Goal: Task Accomplishment & Management: Manage account settings

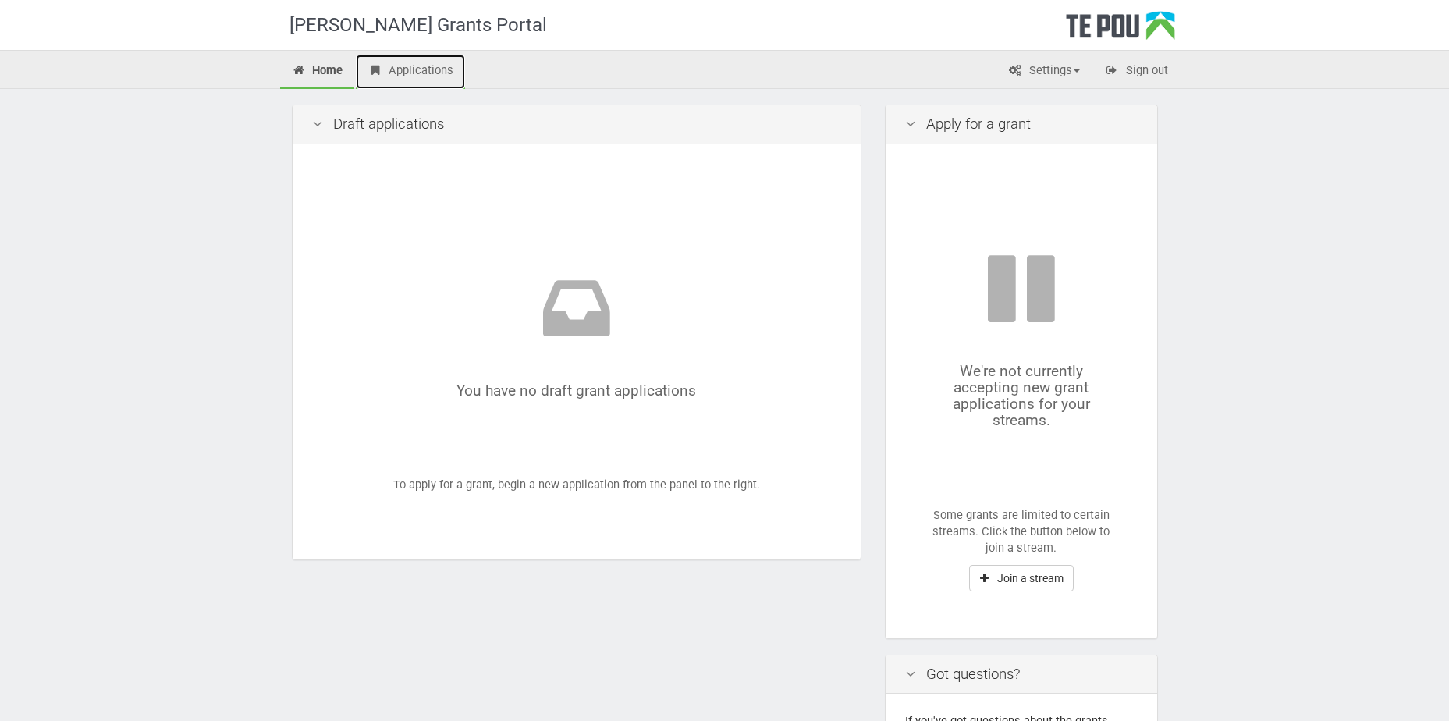
click at [409, 71] on link "Applications" at bounding box center [410, 72] width 109 height 34
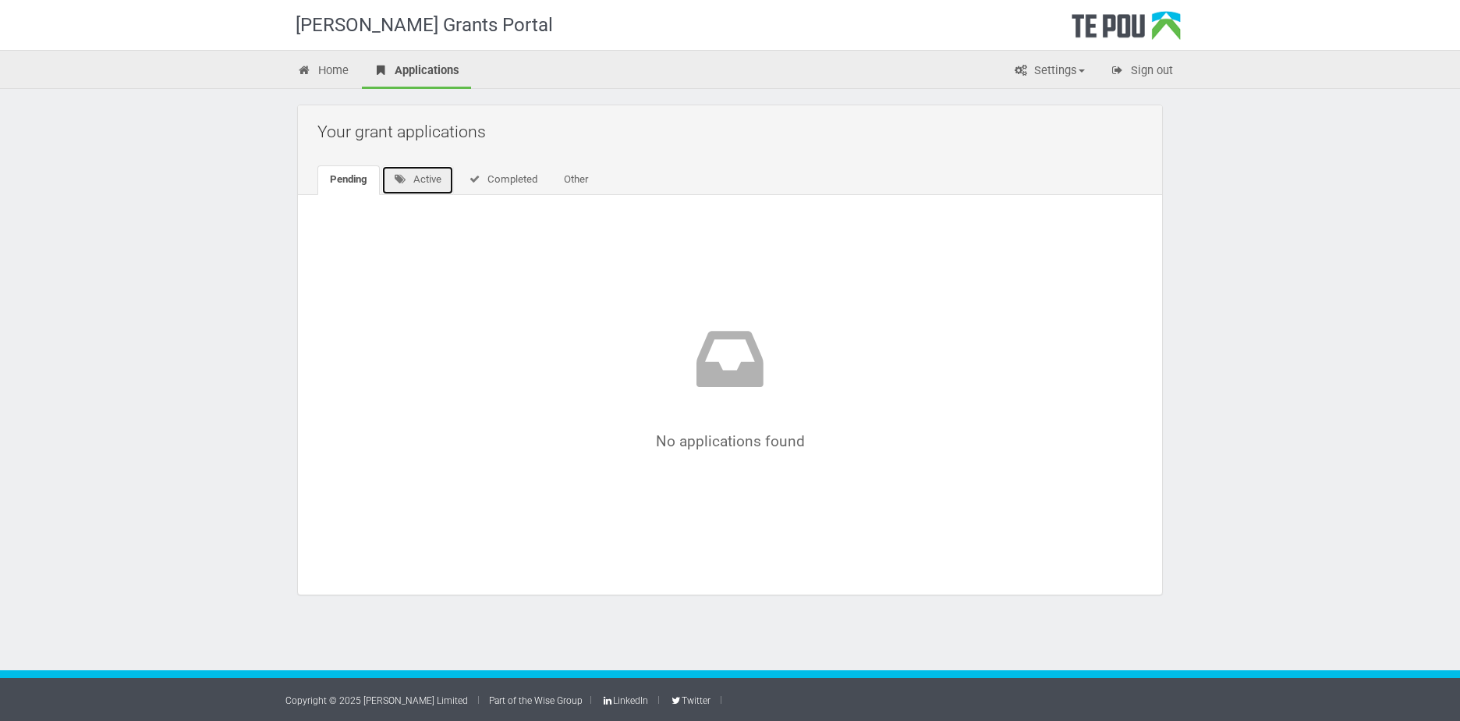
click at [446, 179] on link "Active" at bounding box center [417, 180] width 73 height 30
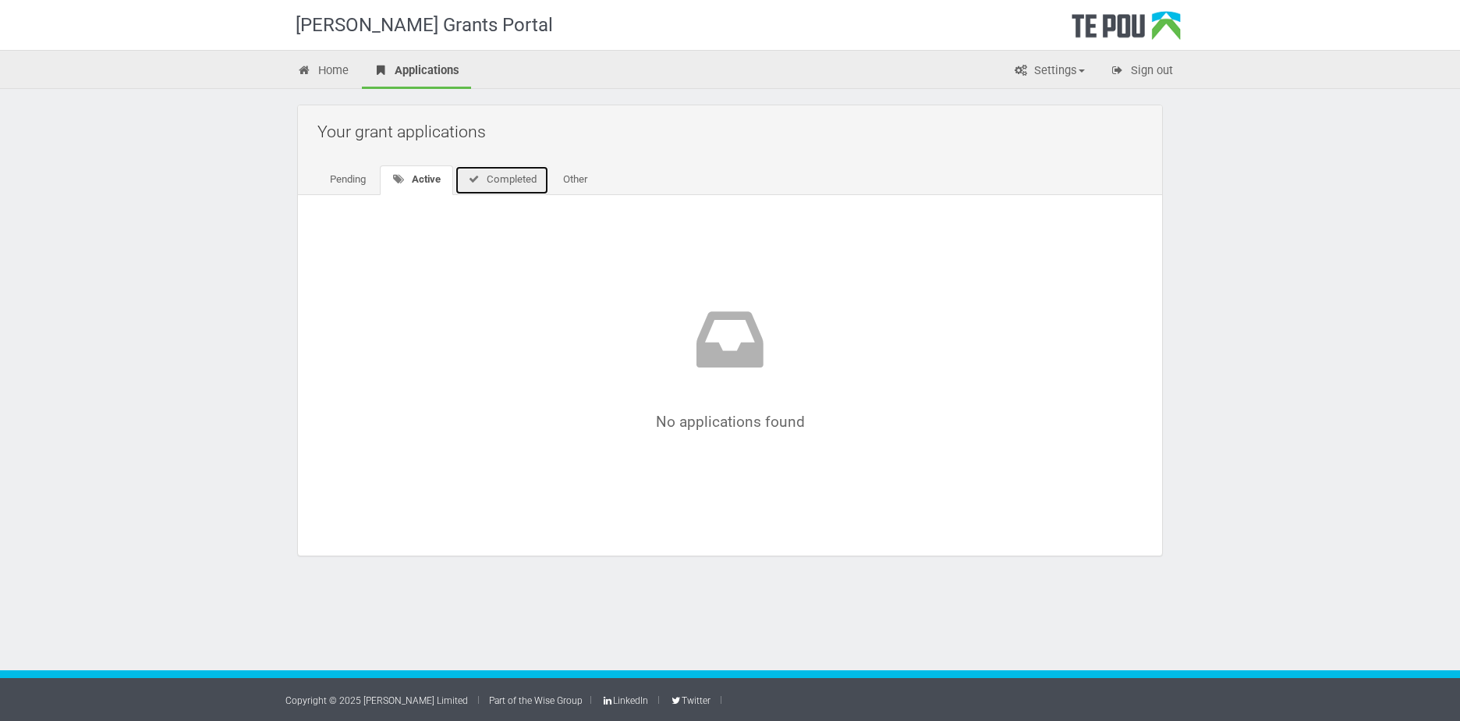
click at [488, 176] on link "Completed" at bounding box center [502, 180] width 94 height 30
click at [555, 179] on link "Other" at bounding box center [572, 180] width 49 height 30
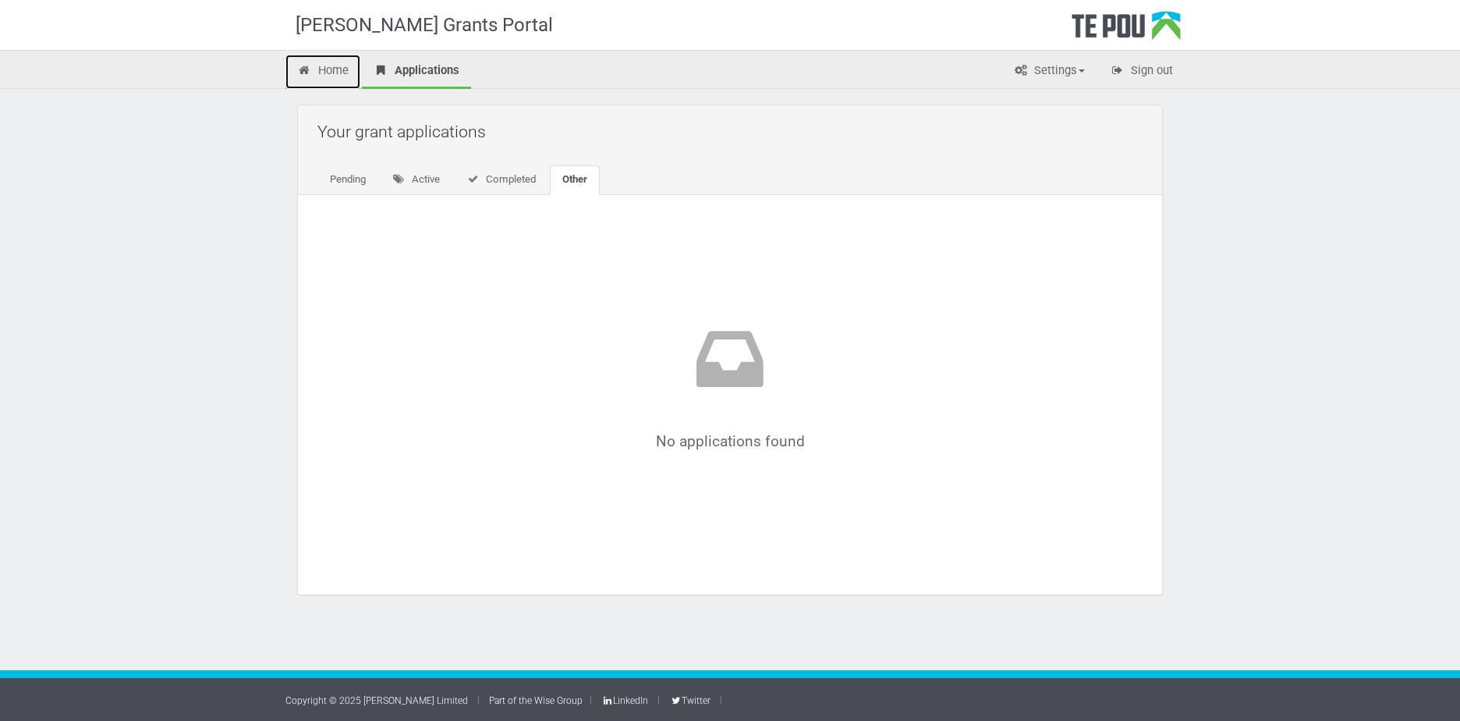
click at [321, 73] on link "Home" at bounding box center [323, 72] width 75 height 34
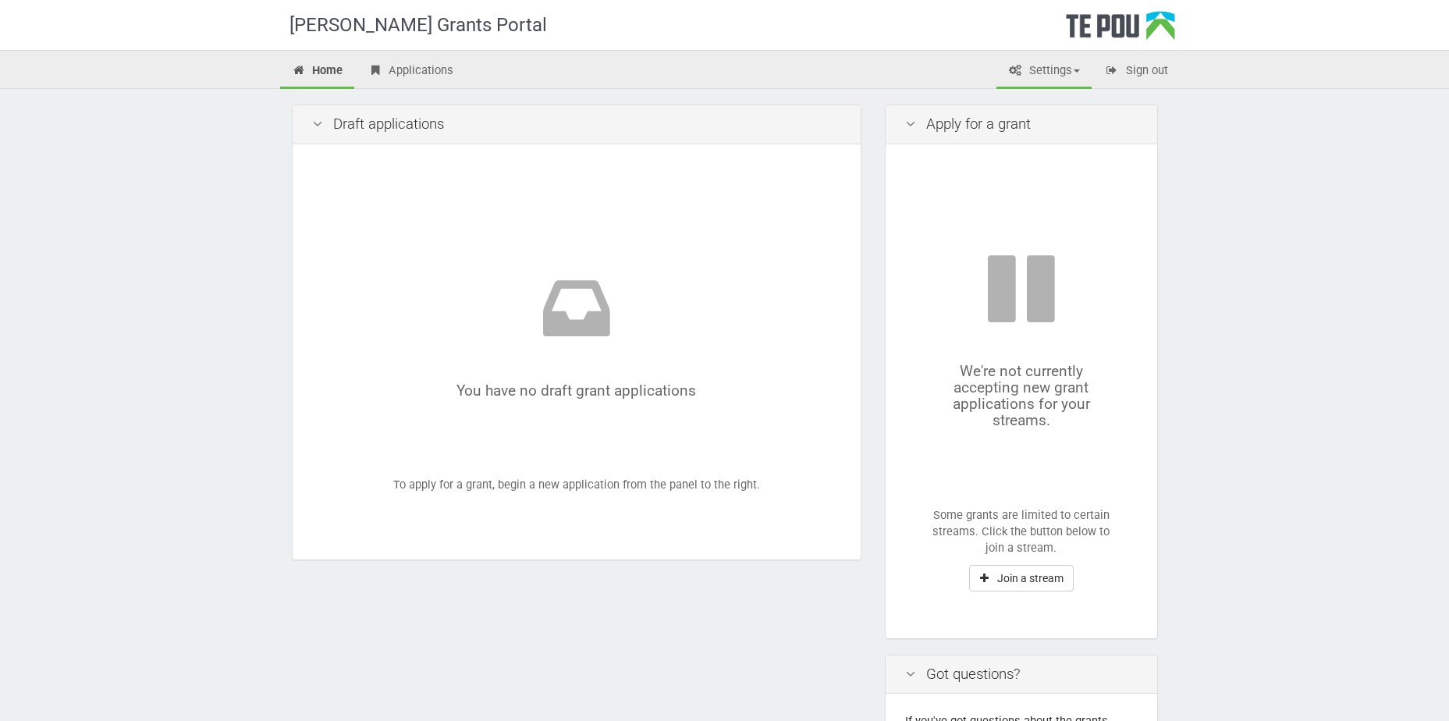
click at [1083, 73] on link "Settings" at bounding box center [1043, 72] width 95 height 34
click at [1014, 105] on link "Profile" at bounding box center [1030, 104] width 123 height 23
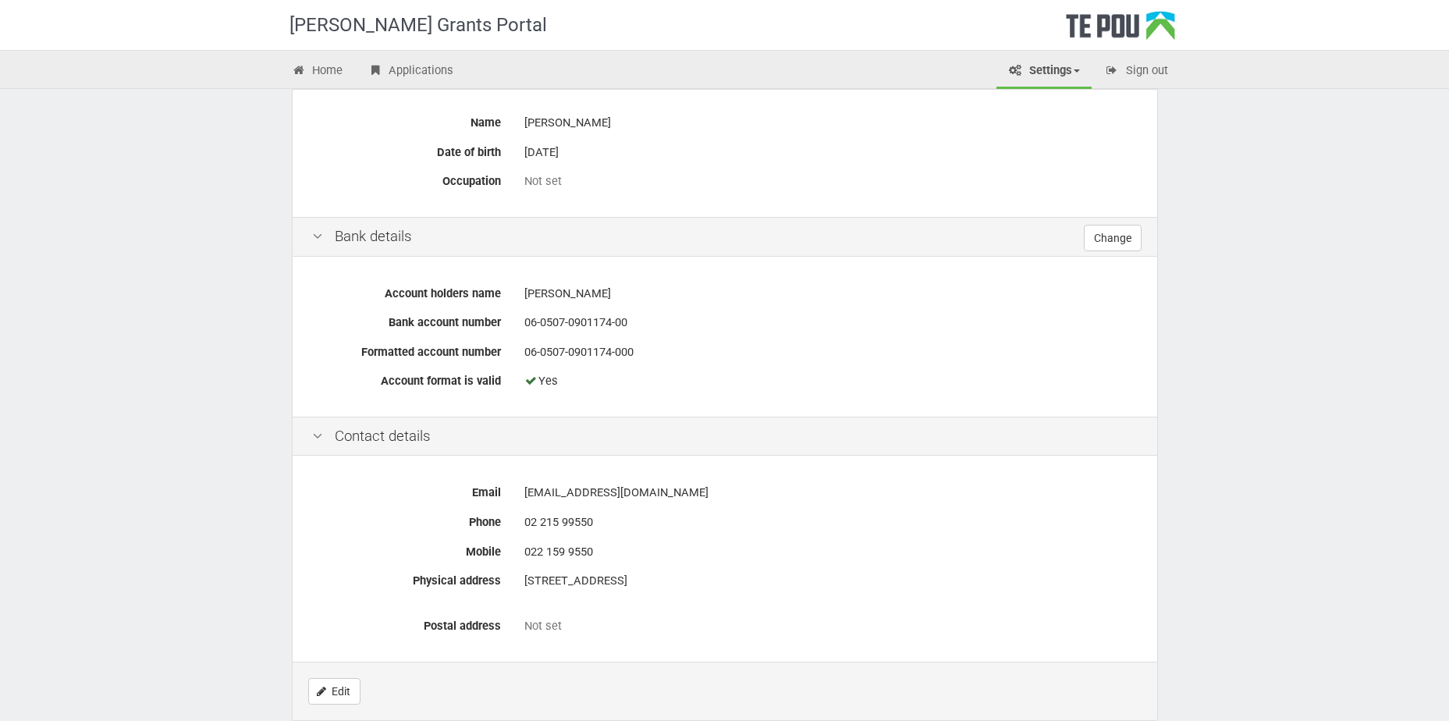
scroll to position [468, 0]
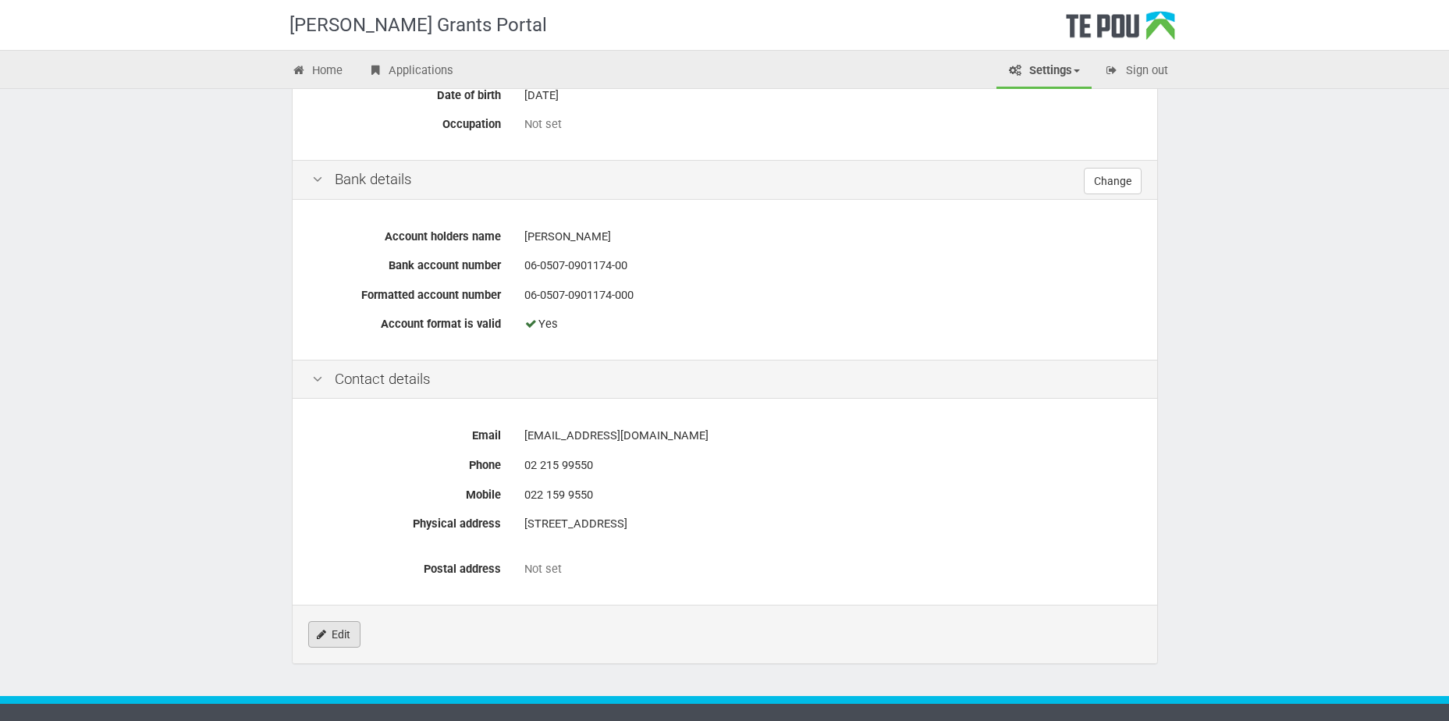
click at [353, 626] on link "Edit" at bounding box center [334, 634] width 52 height 27
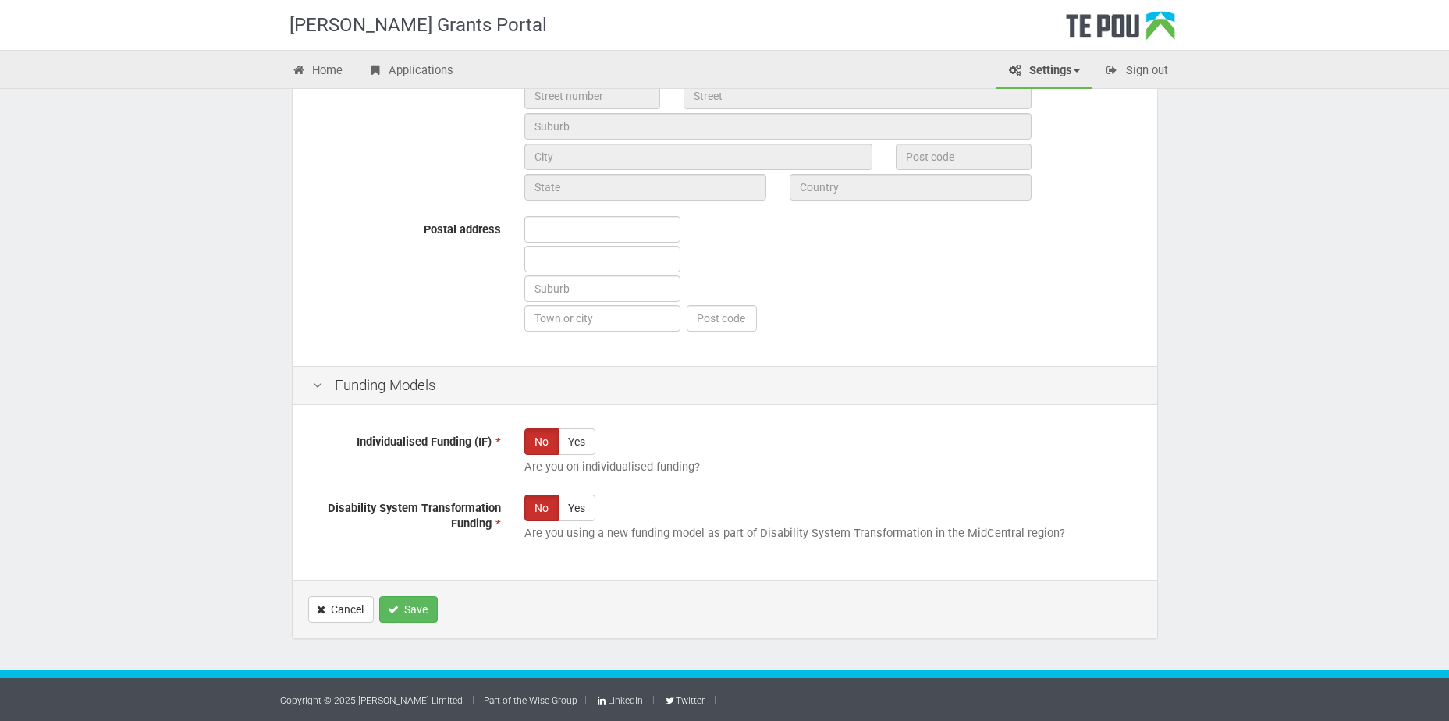
scroll to position [417, 0]
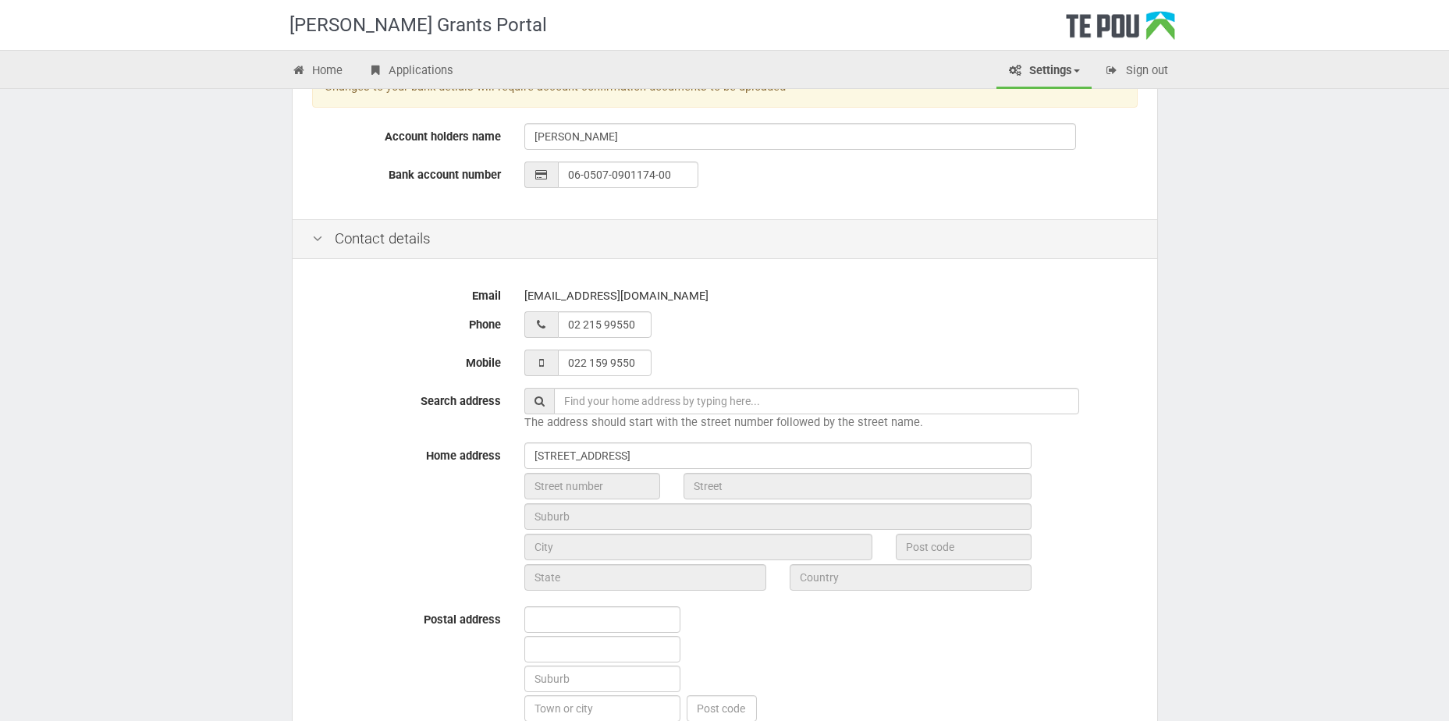
click at [1077, 71] on span at bounding box center [1076, 70] width 6 height 3
click at [1329, 296] on div "Te Pou Grants Portal Home Applications Settings Profile My account FAQs Sign ou…" at bounding box center [724, 347] width 1449 height 1528
click at [534, 176] on icon at bounding box center [541, 174] width 14 height 11
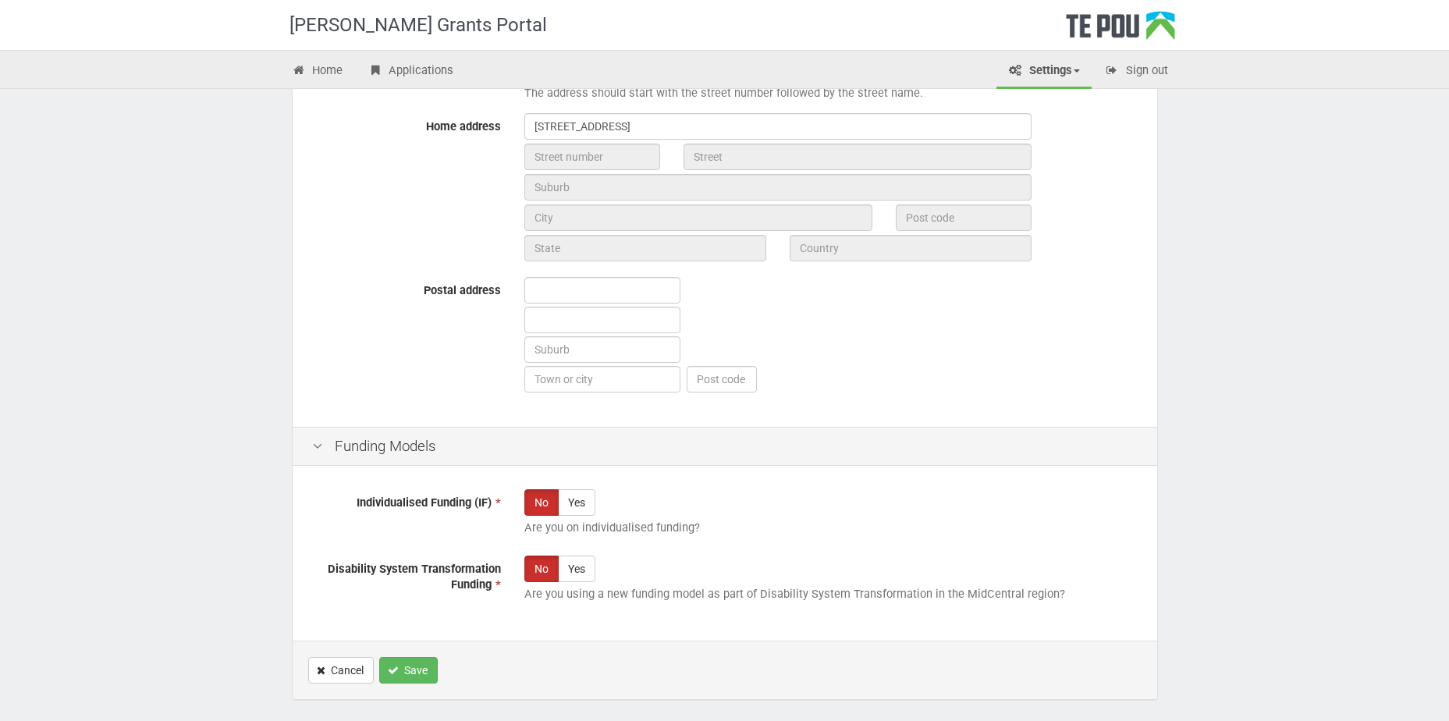
scroll to position [780, 0]
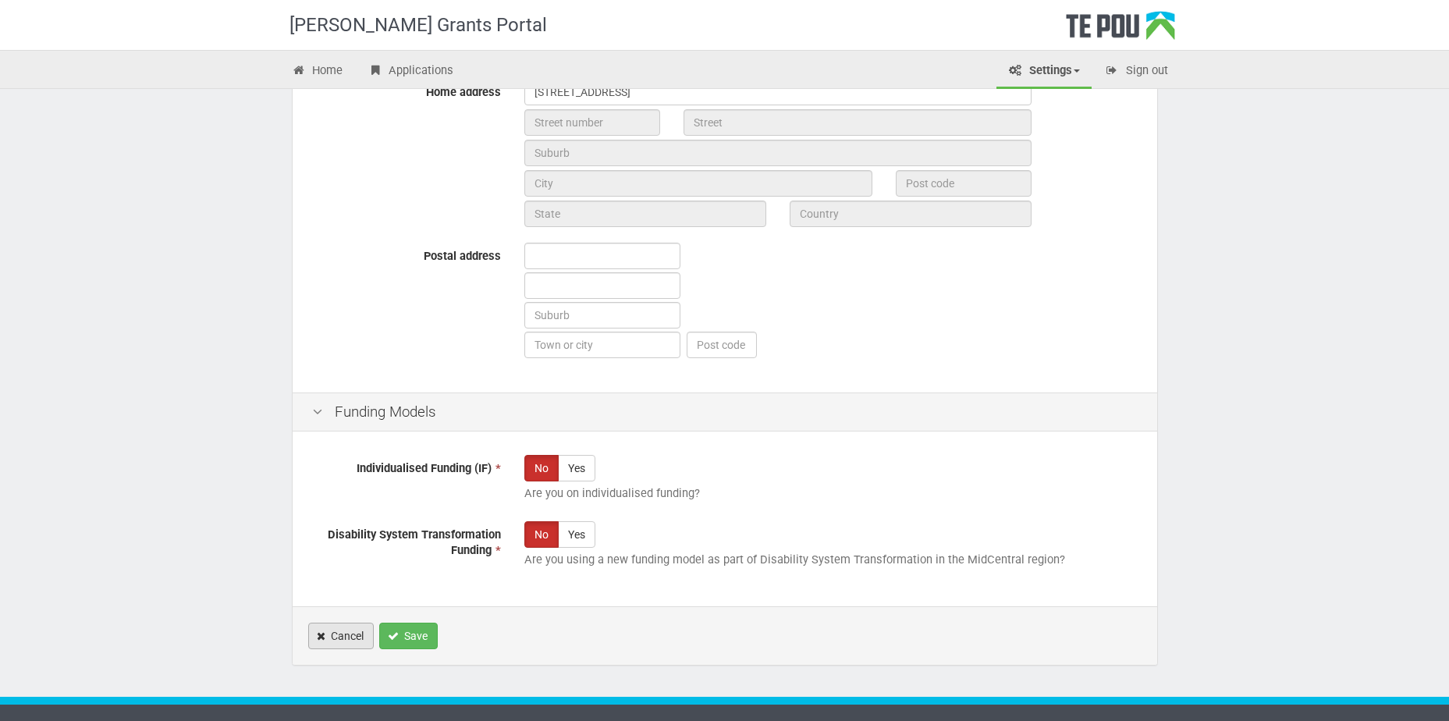
click at [334, 630] on link "Cancel" at bounding box center [341, 636] width 66 height 27
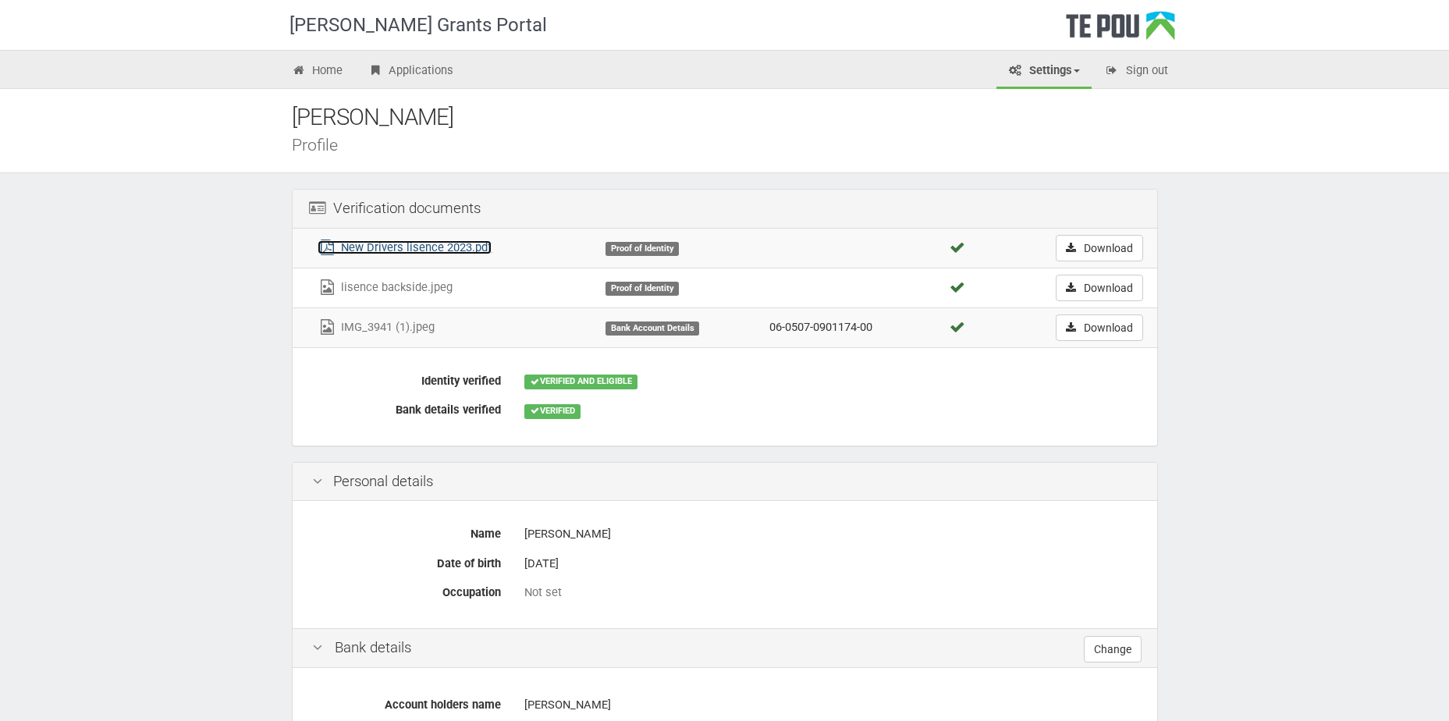
click at [450, 249] on link "New Drivers lisence 2023.pdf" at bounding box center [405, 247] width 174 height 14
drag, startPoint x: 378, startPoint y: 247, endPoint x: 278, endPoint y: 268, distance: 103.0
click at [278, 268] on div "Verification documents New Drivers lisence 2023.pdf Proof of Identity Download …" at bounding box center [724, 668] width 913 height 991
drag, startPoint x: 358, startPoint y: 285, endPoint x: 241, endPoint y: 314, distance: 120.5
click at [241, 314] on div "[PERSON_NAME] Grants Portal Home Applications Settings Profile My account FAQs …" at bounding box center [724, 607] width 1449 height 1215
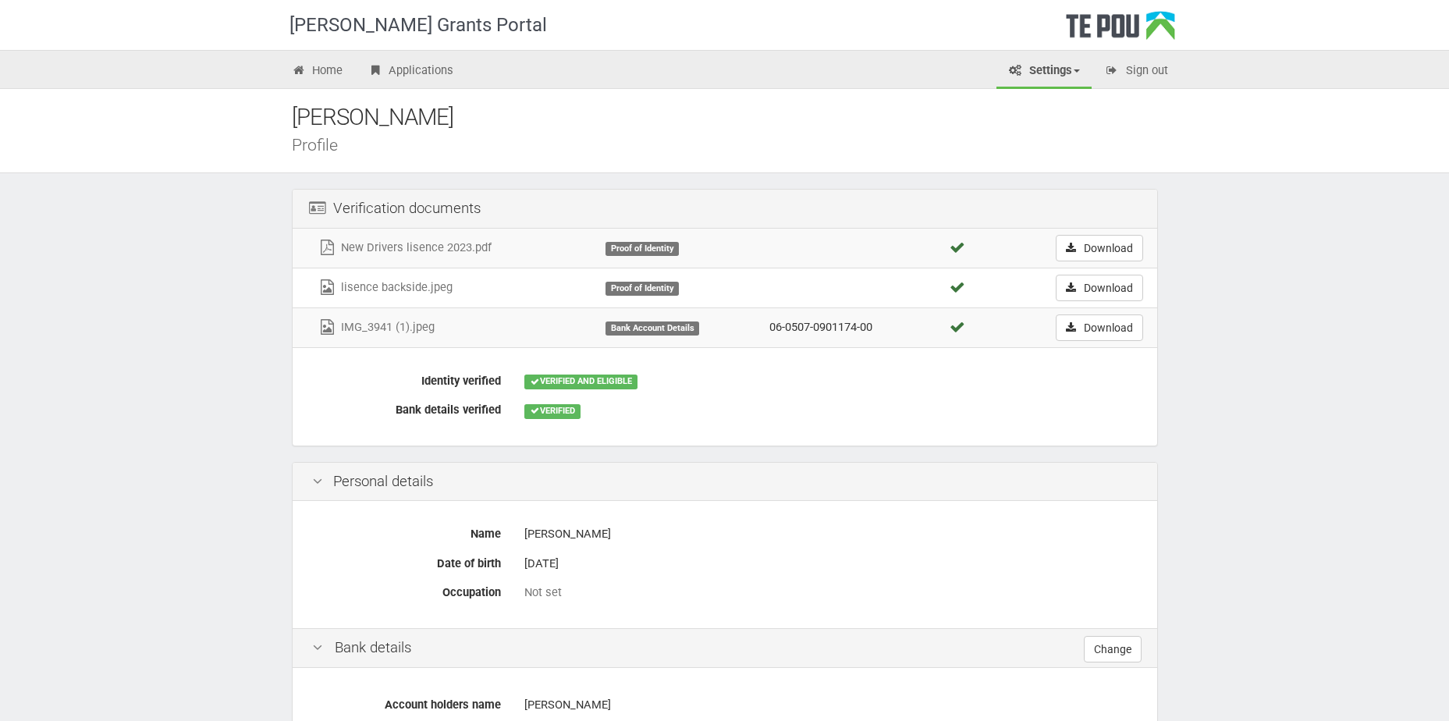
drag, startPoint x: 390, startPoint y: 243, endPoint x: 215, endPoint y: 329, distance: 195.0
click at [215, 329] on div "[PERSON_NAME] Grants Portal Home Applications Settings Profile My account FAQs …" at bounding box center [724, 607] width 1449 height 1215
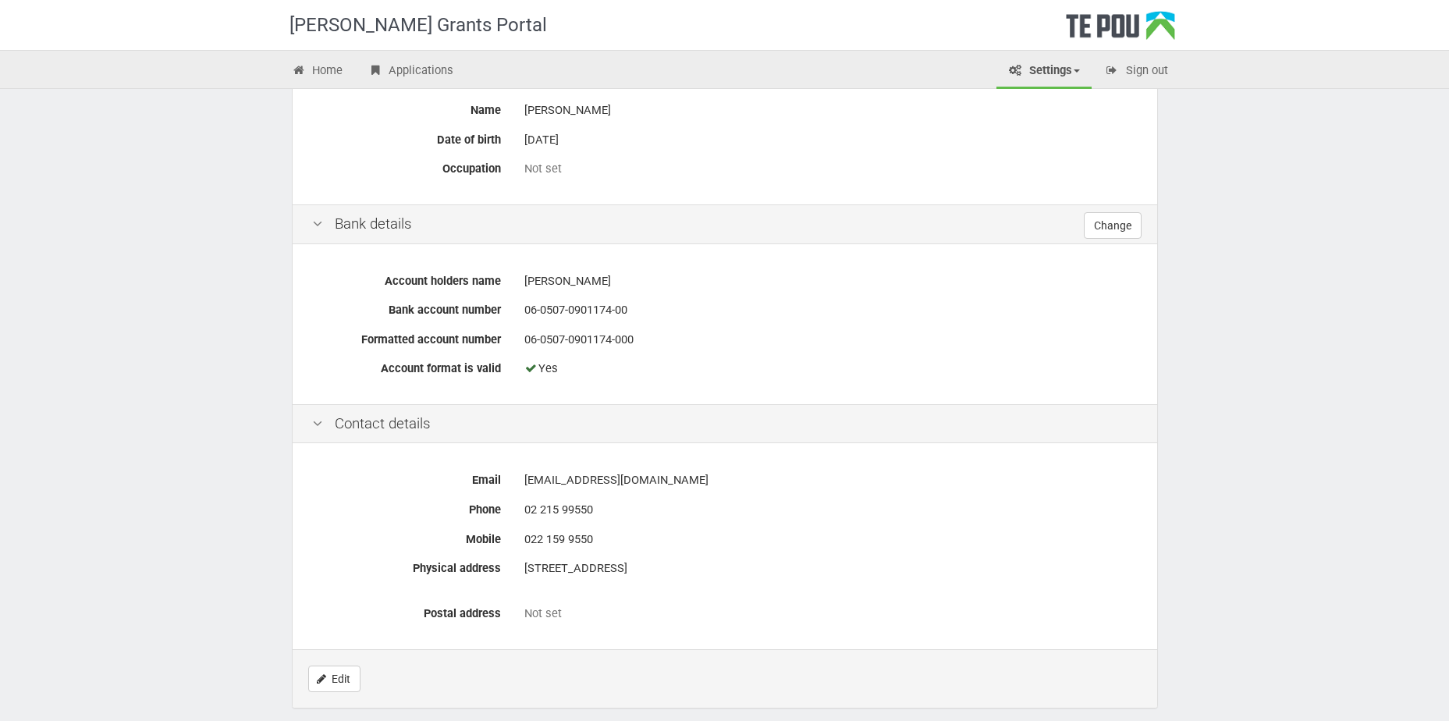
scroll to position [494, 0]
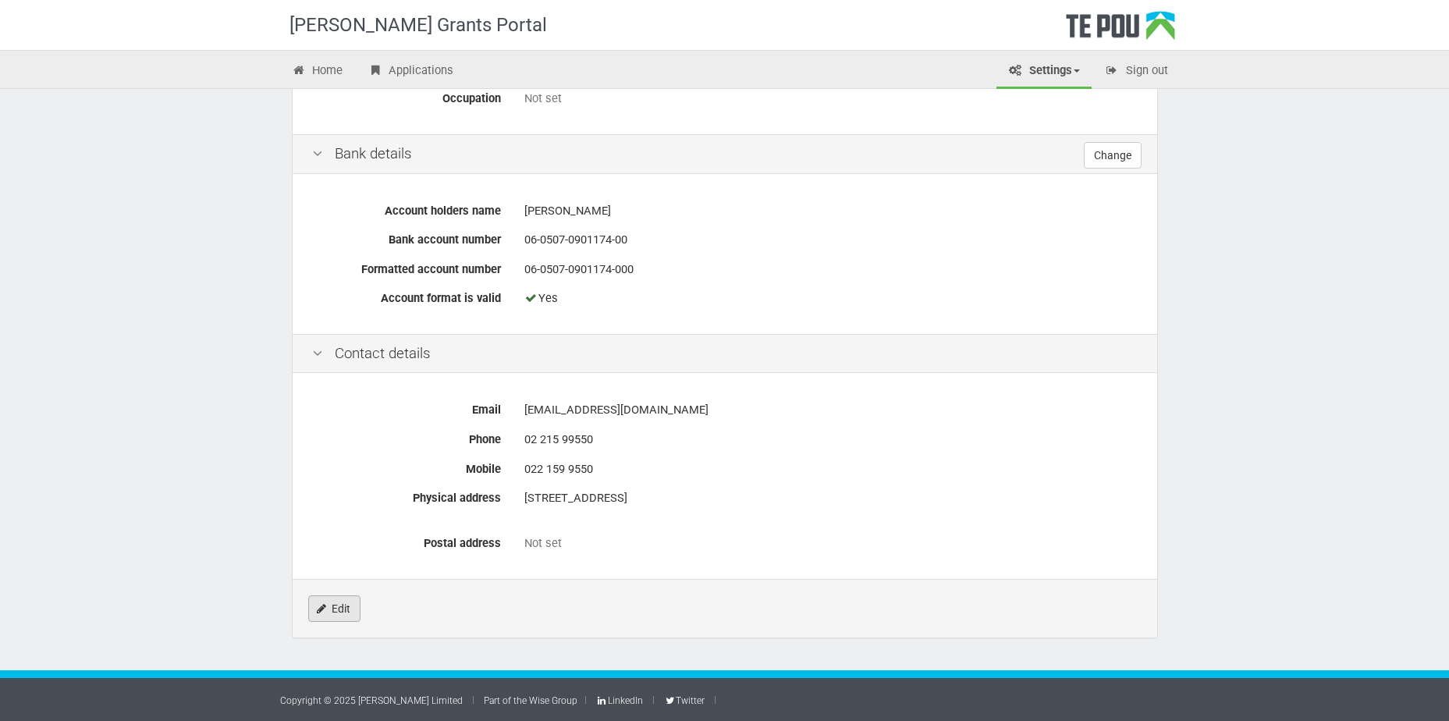
click at [350, 604] on link "Edit" at bounding box center [334, 608] width 52 height 27
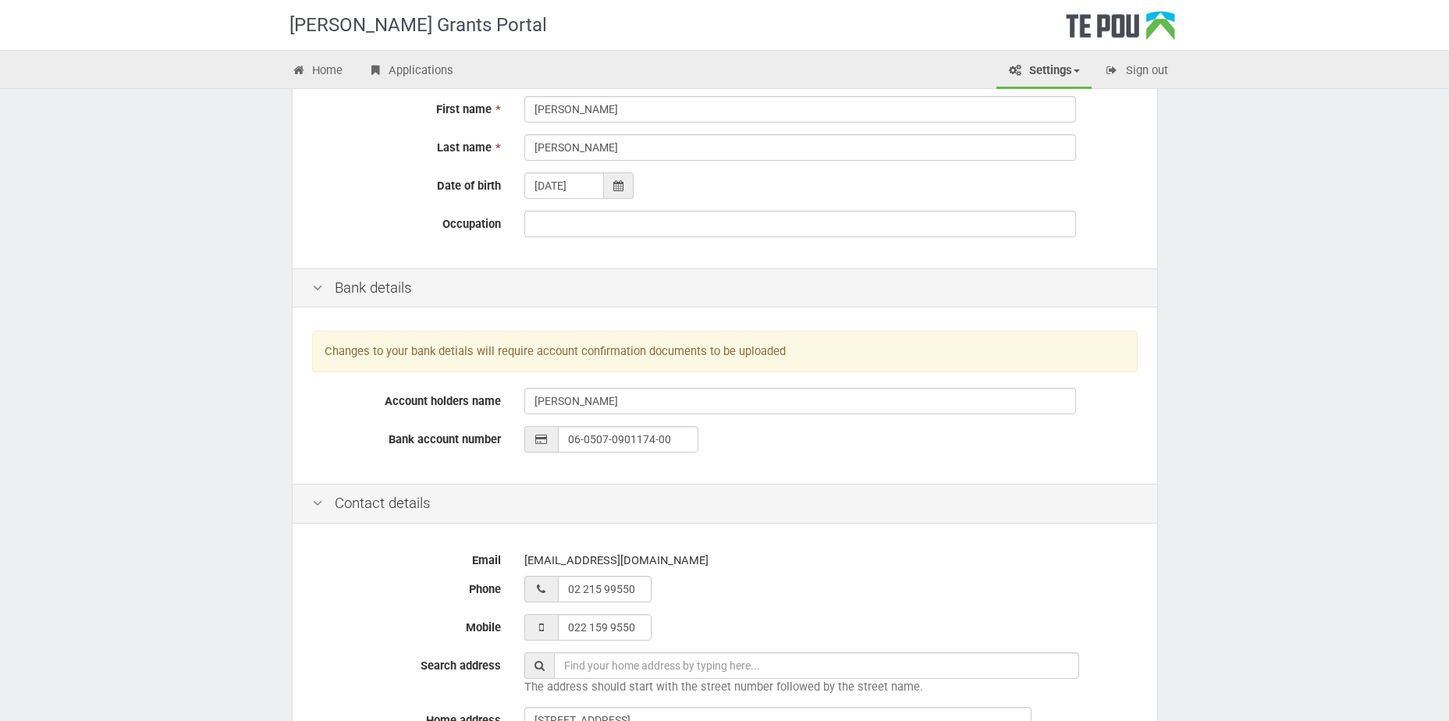
scroll to position [156, 0]
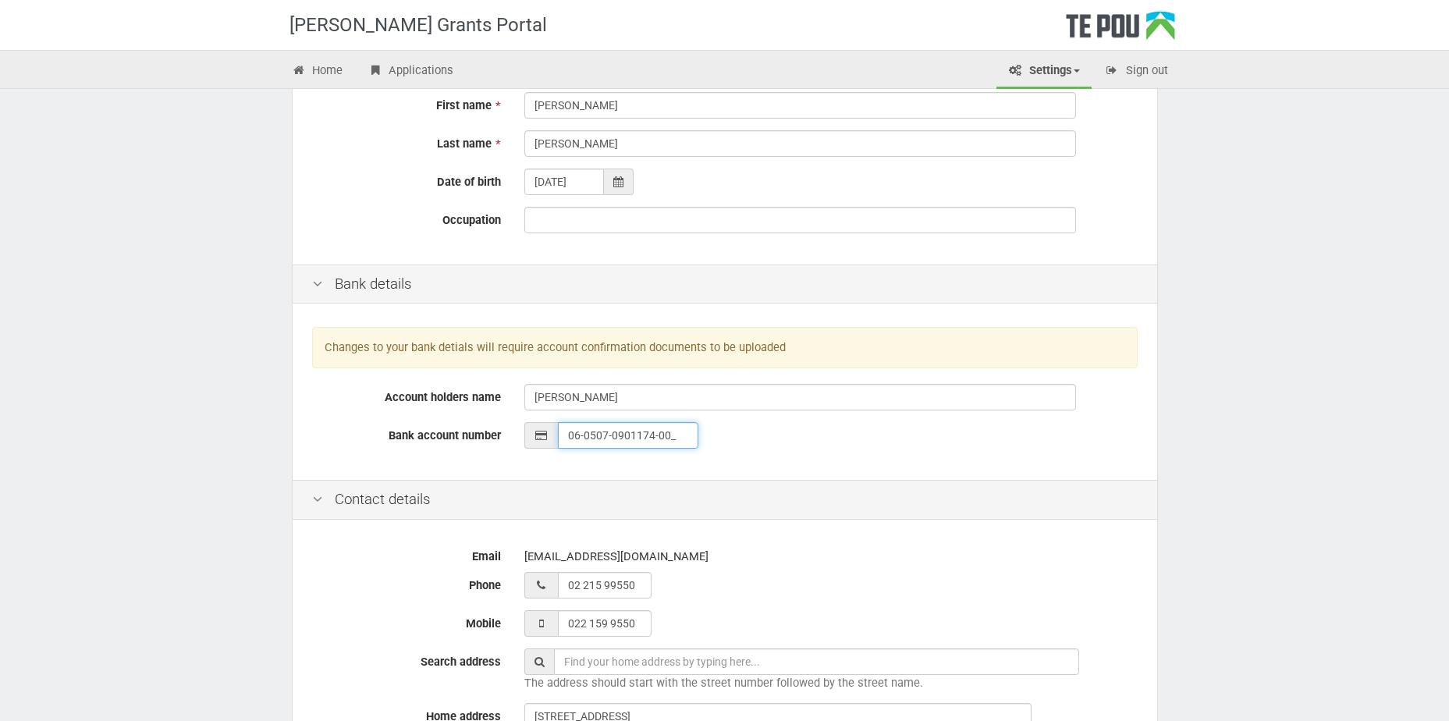
drag, startPoint x: 668, startPoint y: 428, endPoint x: 676, endPoint y: 441, distance: 14.7
click at [676, 441] on input "06-0507-0901174-00_" at bounding box center [628, 435] width 140 height 27
type input "__-____-_______-___"
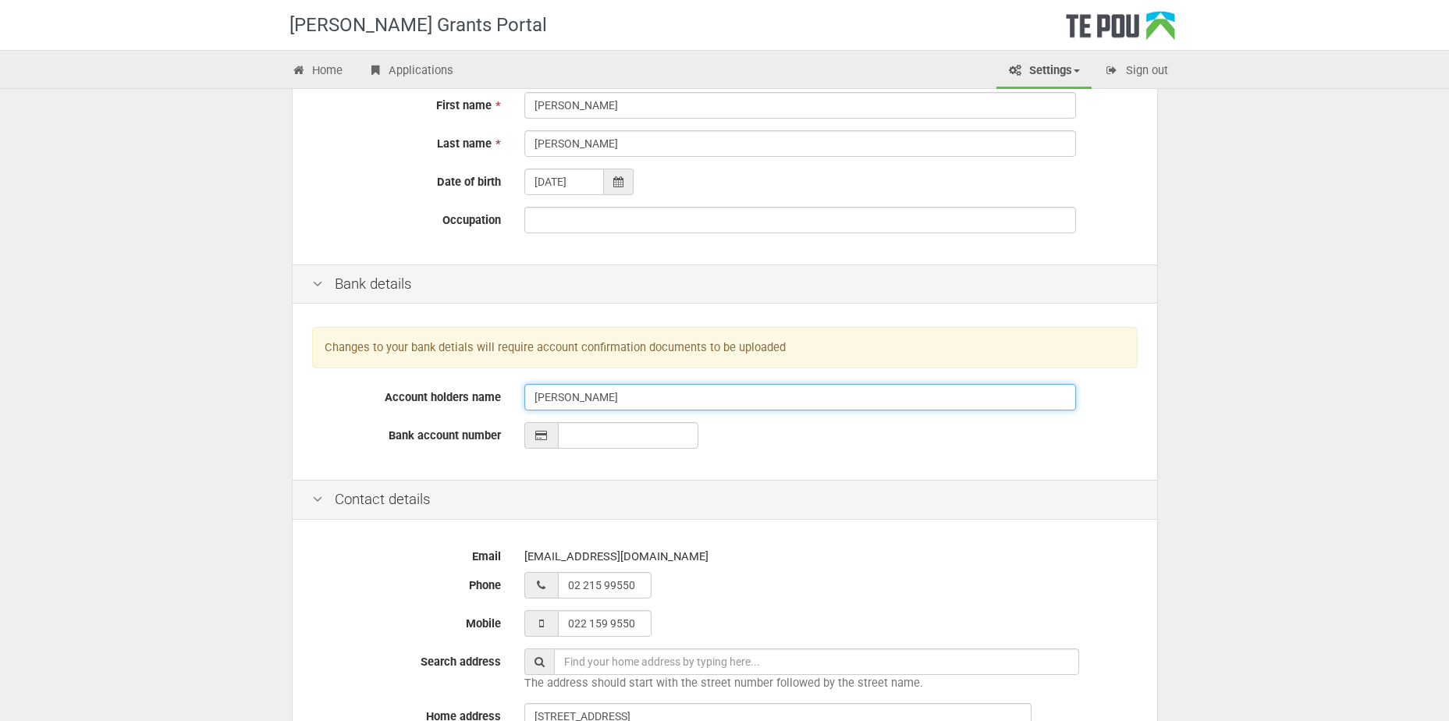
click at [680, 399] on input "[PERSON_NAME]" at bounding box center [800, 397] width 552 height 27
type input "S"
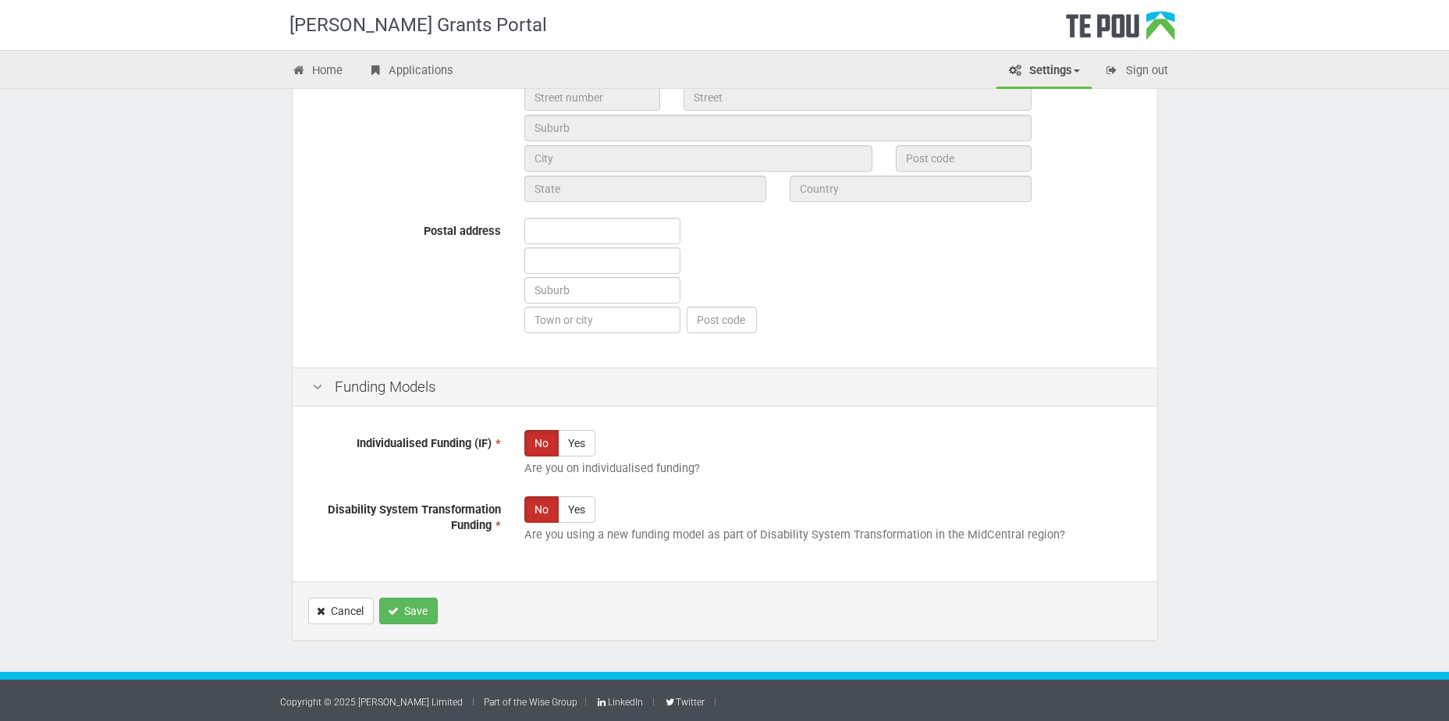
scroll to position [807, 0]
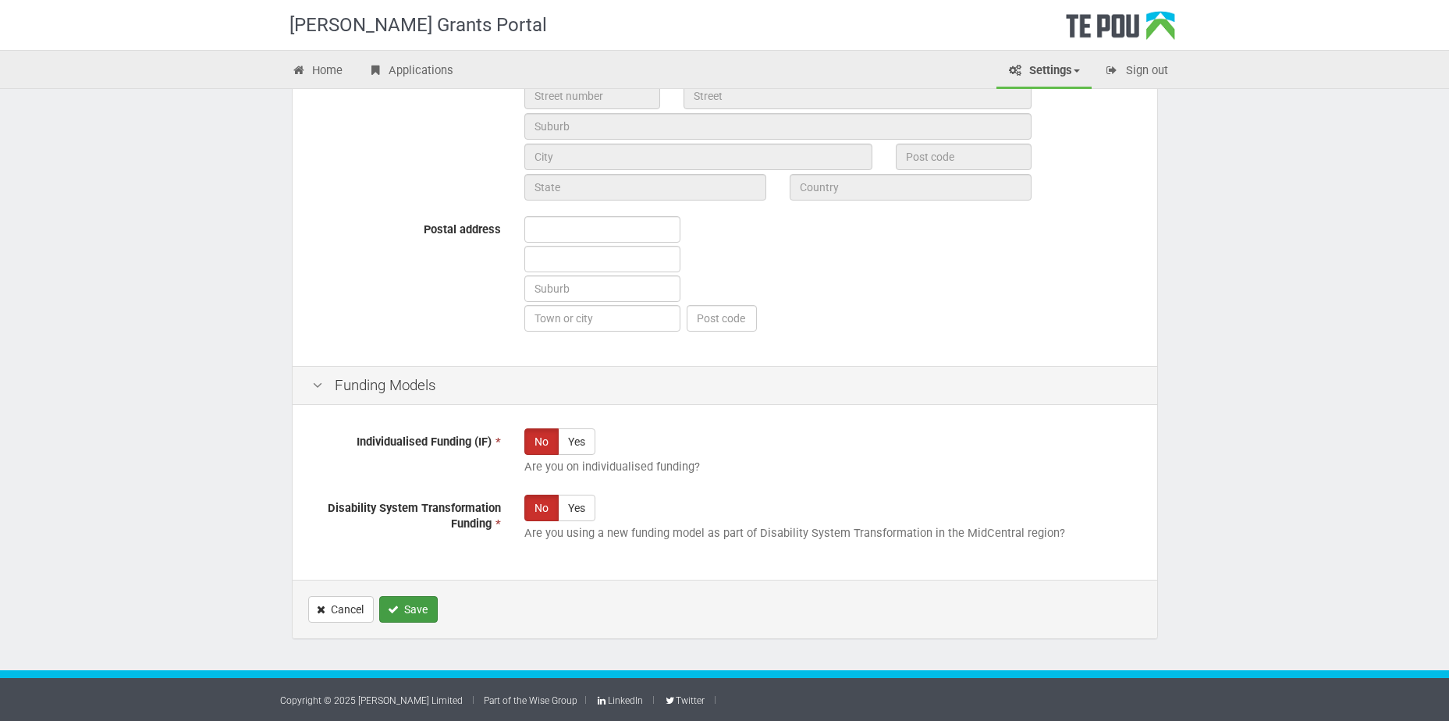
click at [388, 606] on icon "Save" at bounding box center [393, 609] width 11 height 11
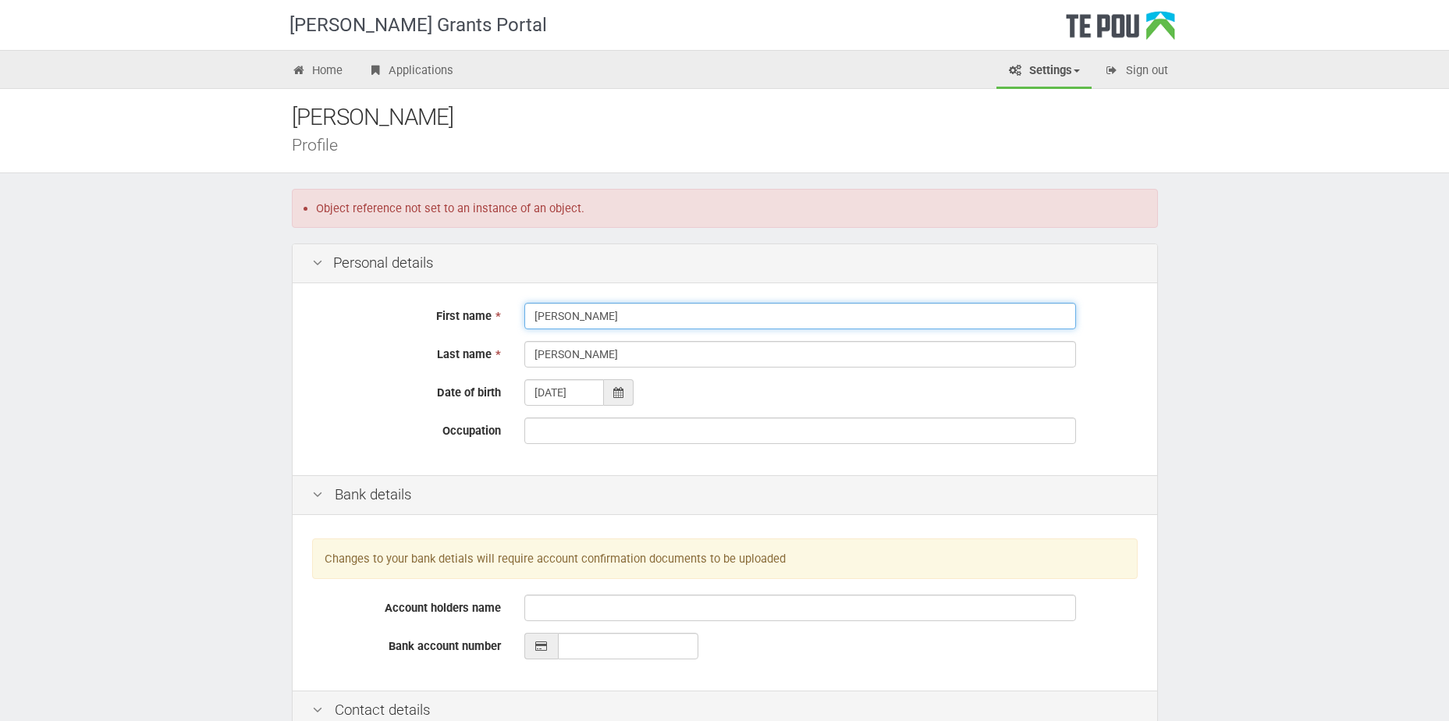
click at [622, 324] on input "[PERSON_NAME]" at bounding box center [800, 316] width 552 height 27
type input "S"
type input "J"
click at [620, 392] on icon at bounding box center [618, 392] width 10 height 11
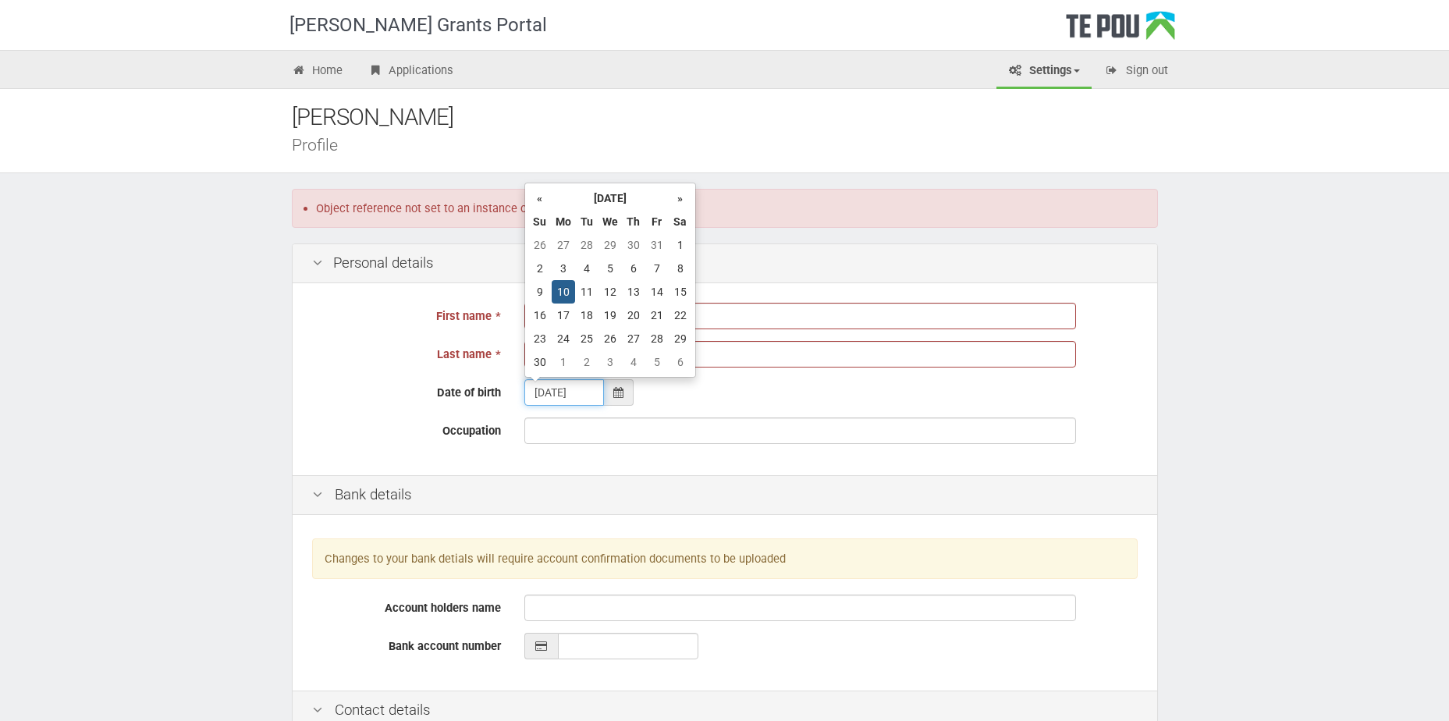
click at [594, 391] on input "10/09/1984" at bounding box center [564, 392] width 80 height 27
type input "1"
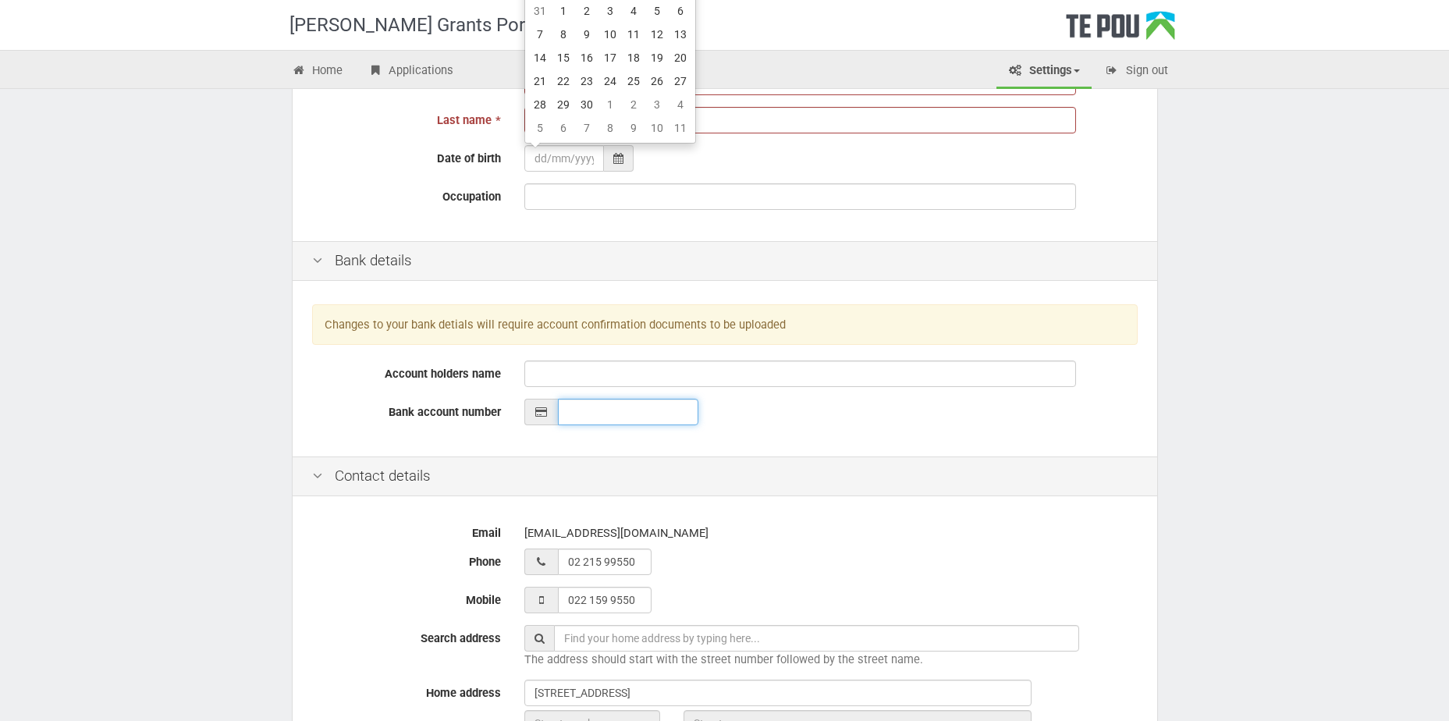
type input "__-____-_______-___"
click at [87, 432] on div "Te Pou Grants Portal Home Applications Settings Profile My account FAQs Sign ou…" at bounding box center [724, 557] width 1449 height 1583
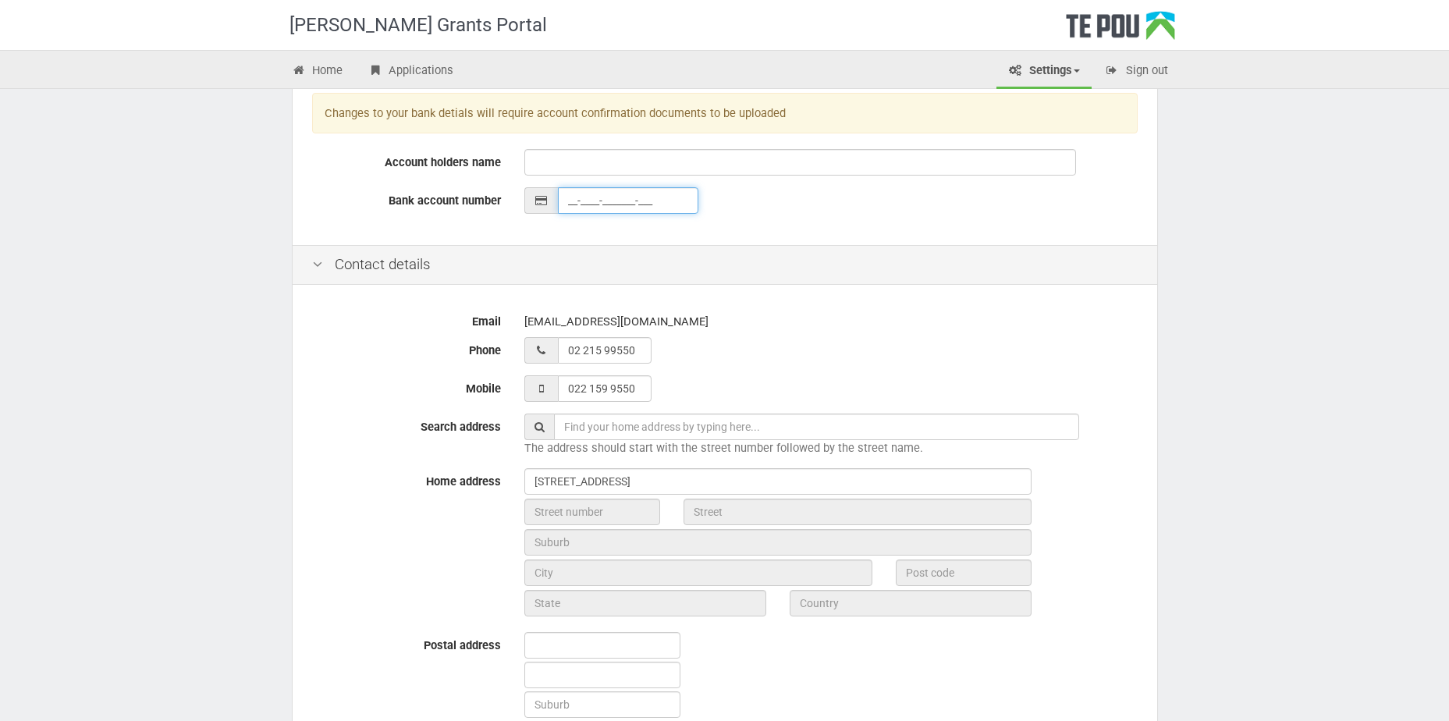
scroll to position [468, 0]
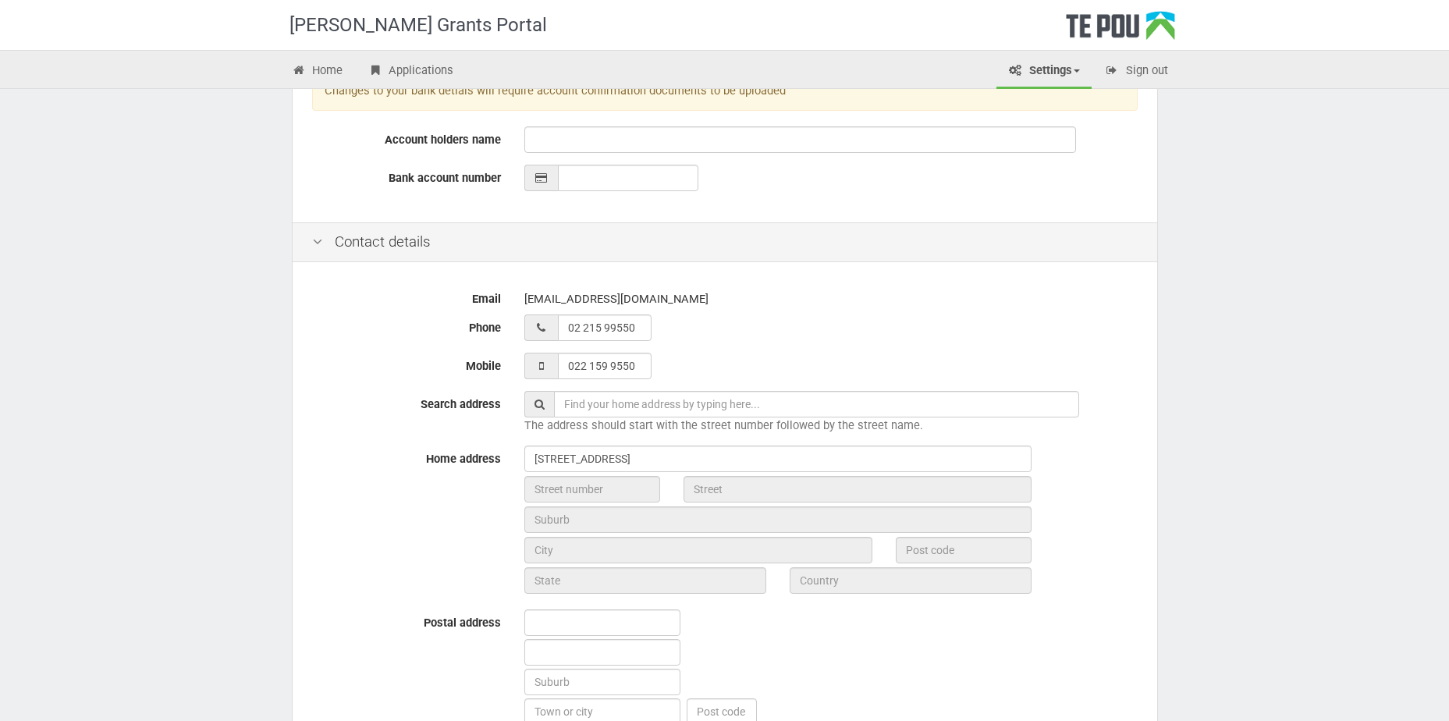
click at [583, 293] on div "[EMAIL_ADDRESS][DOMAIN_NAME]" at bounding box center [830, 299] width 613 height 27
click at [628, 330] on input "02 215 99550_" at bounding box center [605, 327] width 94 height 27
type input "__ ___ ______"
click at [643, 374] on input "022 159 9550_" at bounding box center [605, 366] width 94 height 27
type input "___ ___ _____"
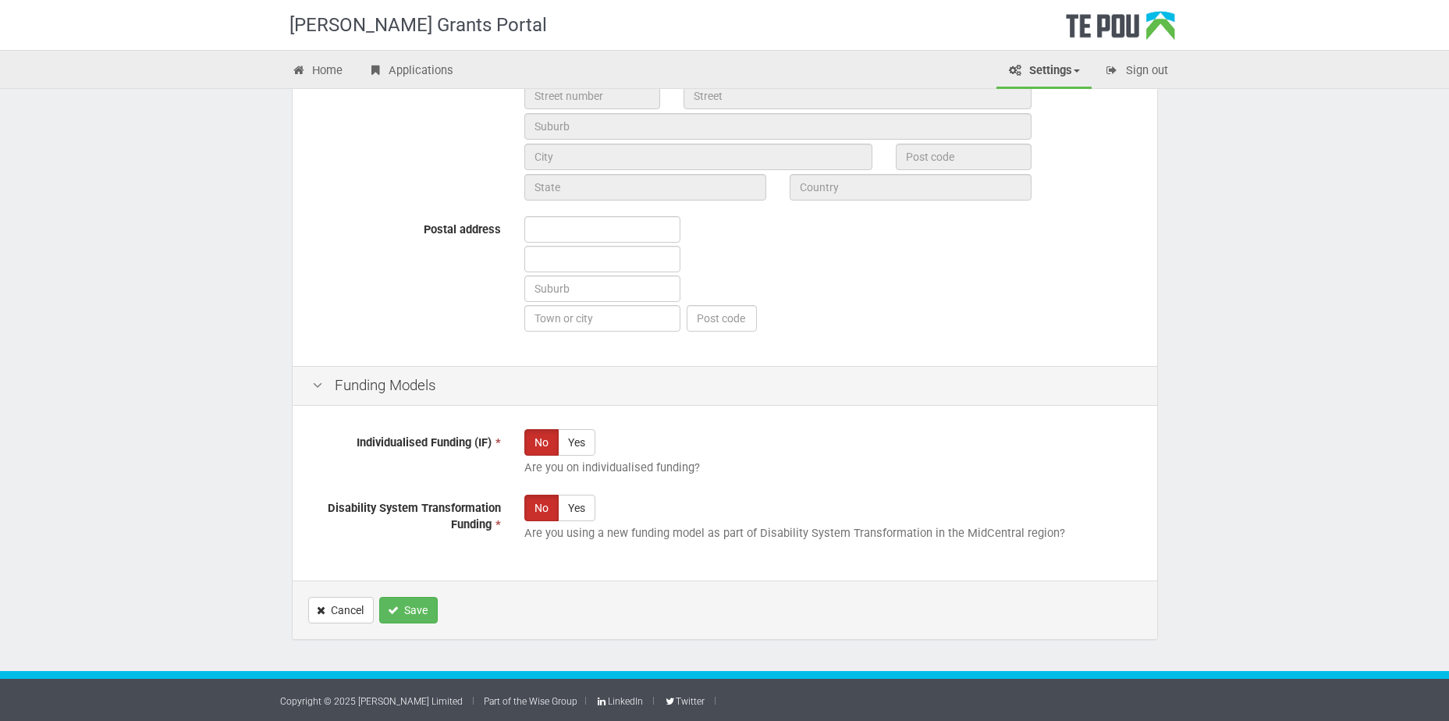
scroll to position [862, 0]
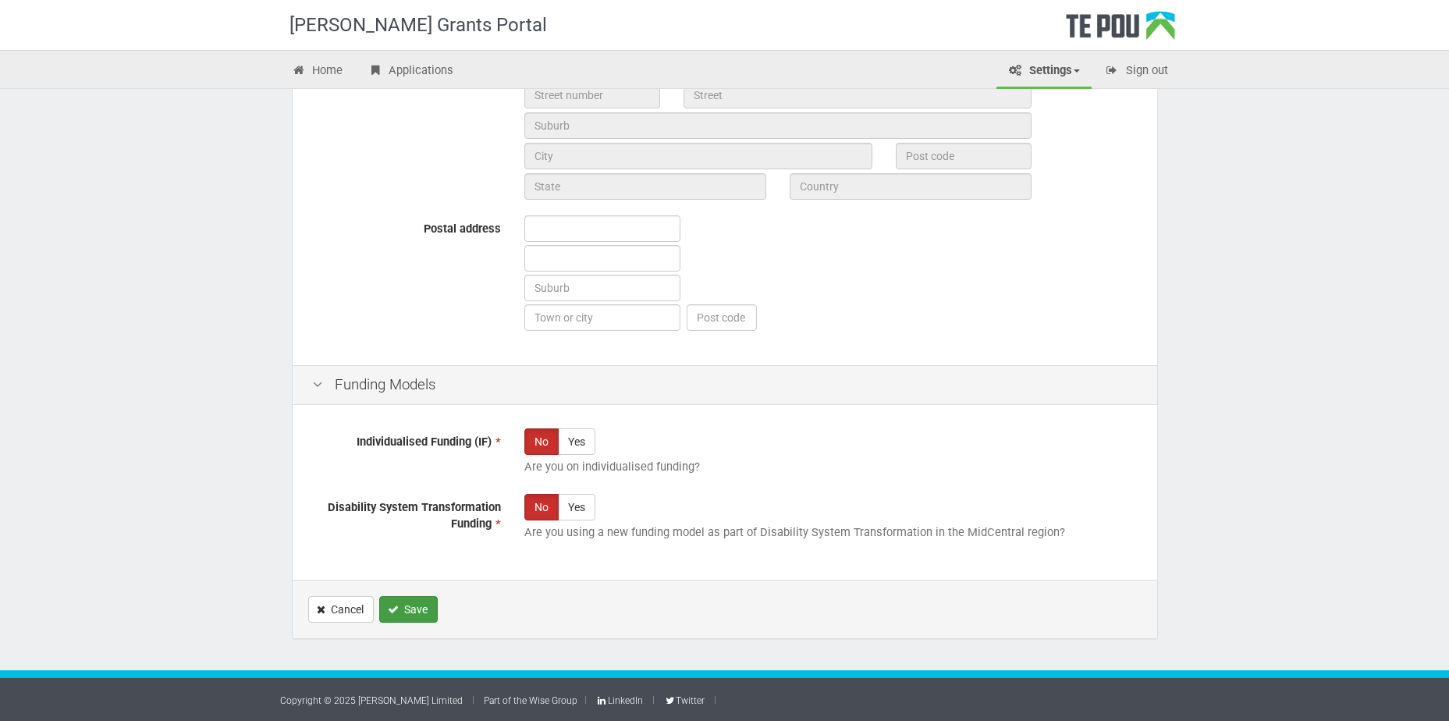
click at [393, 609] on icon "Save" at bounding box center [393, 609] width 11 height 11
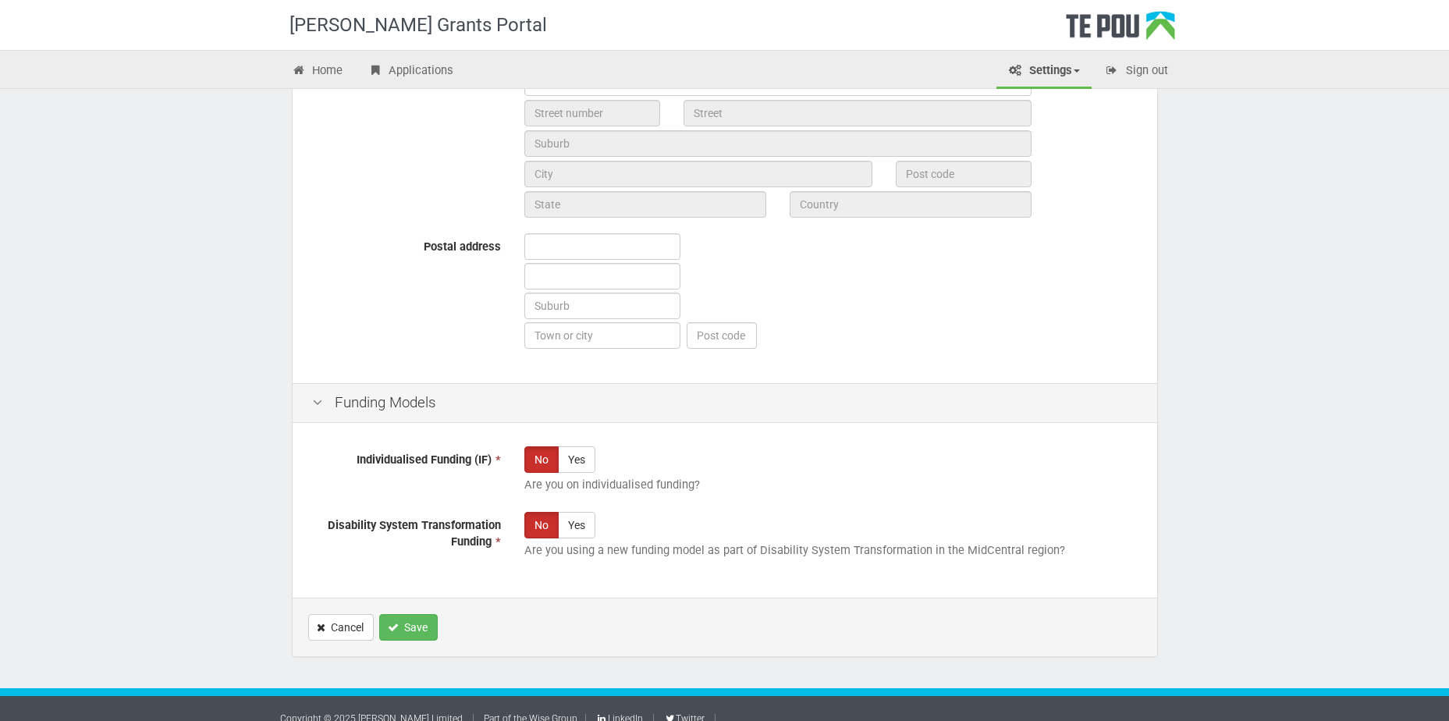
scroll to position [876, 0]
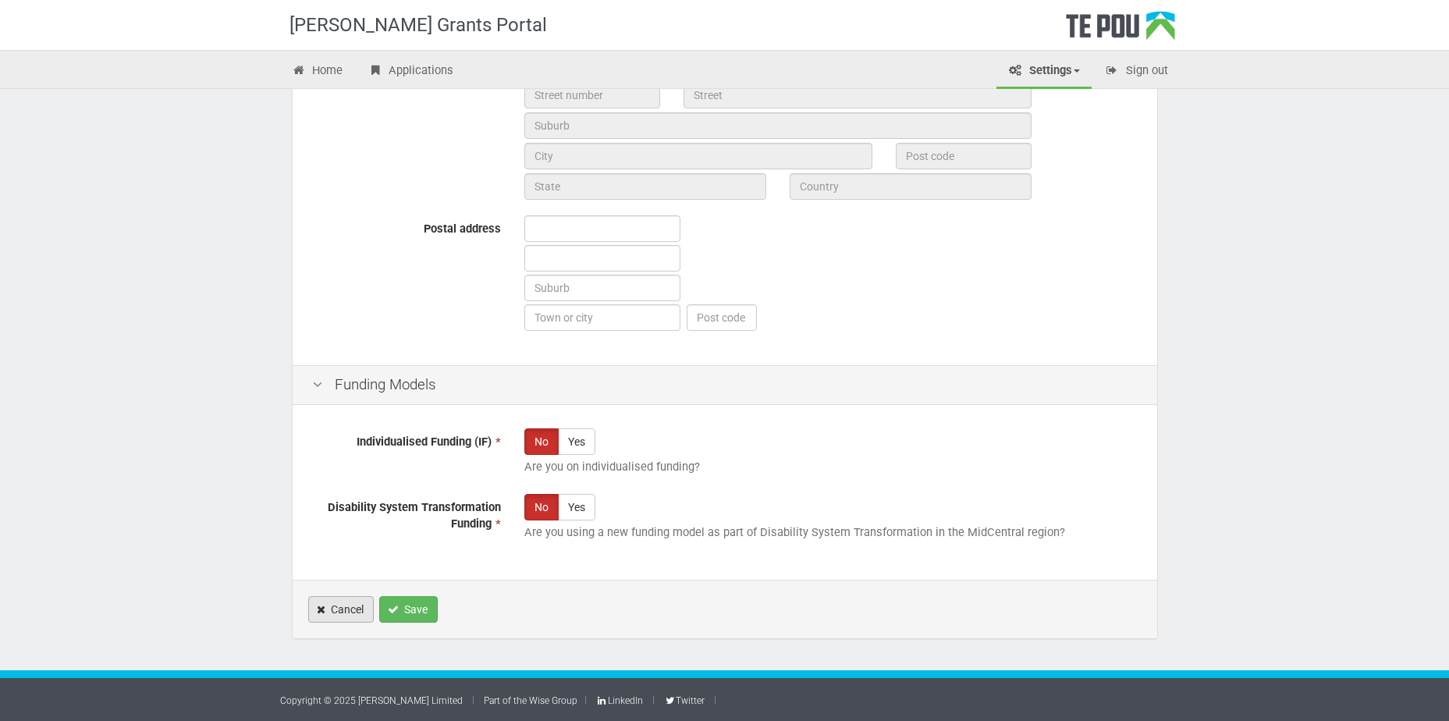
click at [340, 615] on link "Cancel" at bounding box center [341, 609] width 66 height 27
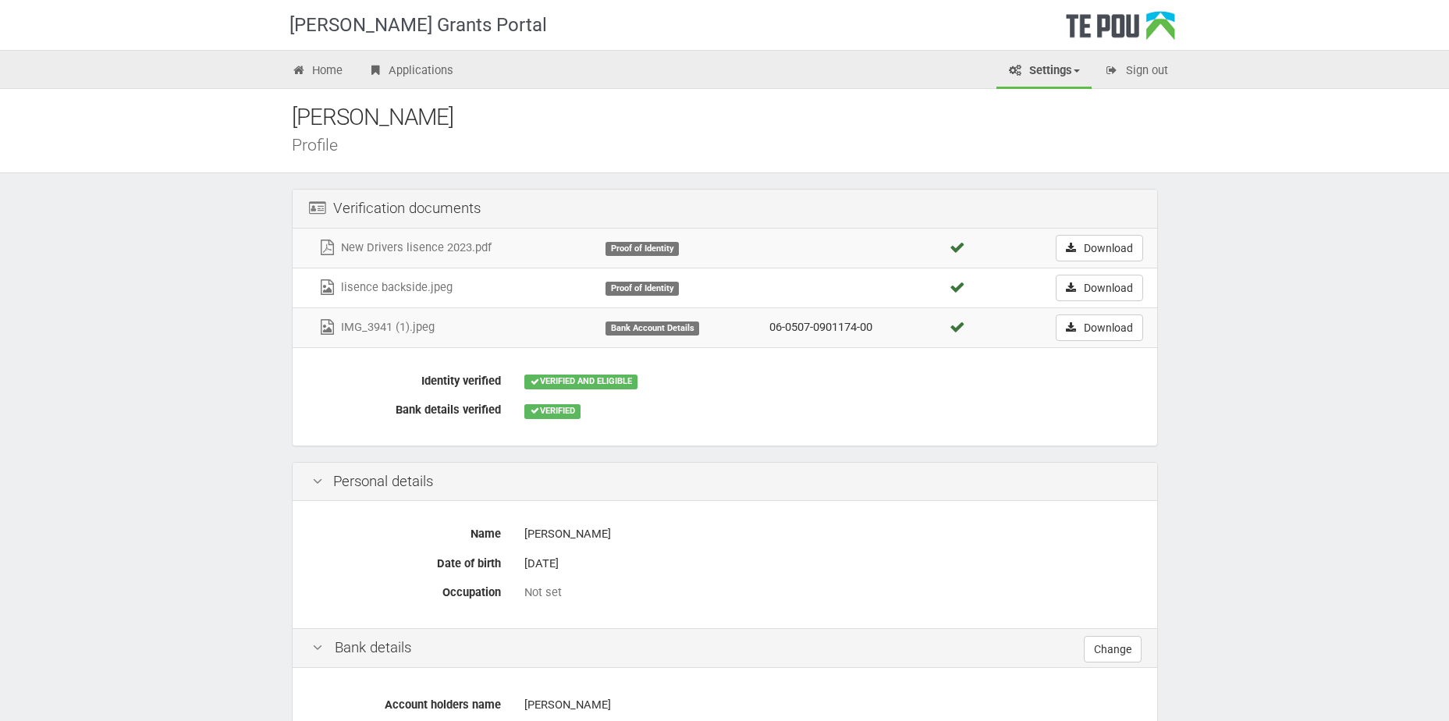
drag, startPoint x: 1081, startPoint y: 245, endPoint x: 967, endPoint y: 438, distance: 223.8
click at [967, 438] on div "Identity verified VERIFIED AND ELIGIBLE Bank details verified VERIFIED" at bounding box center [725, 397] width 864 height 98
drag, startPoint x: 448, startPoint y: 245, endPoint x: 939, endPoint y: 518, distance: 561.6
click at [939, 518] on div "Name Sangeeta Jogadia Date of birth 10 Sep 1984 Occupation Not set" at bounding box center [725, 564] width 864 height 127
click at [949, 244] on icon at bounding box center [957, 248] width 20 height 12
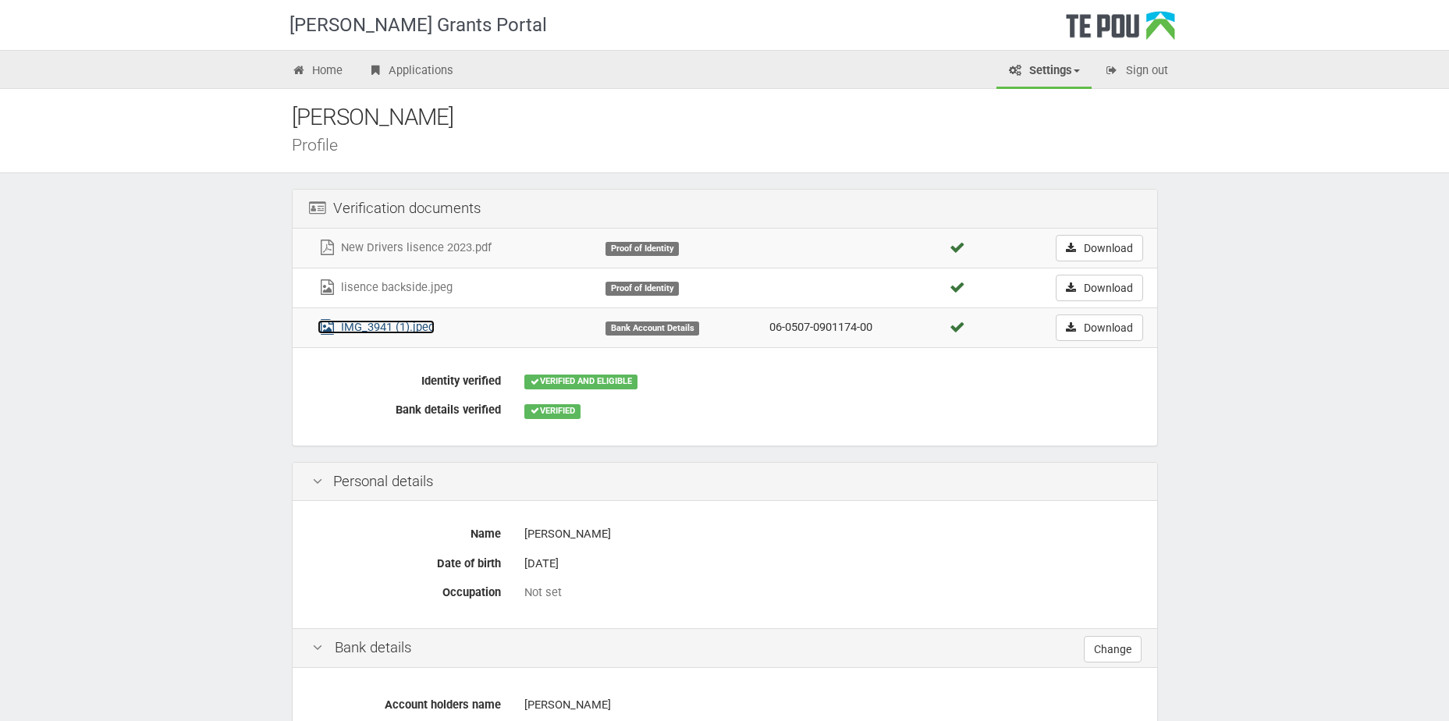
click at [411, 328] on link "IMG_3941 (1).jpeg" at bounding box center [376, 327] width 117 height 14
click at [321, 64] on link "Home" at bounding box center [317, 72] width 75 height 34
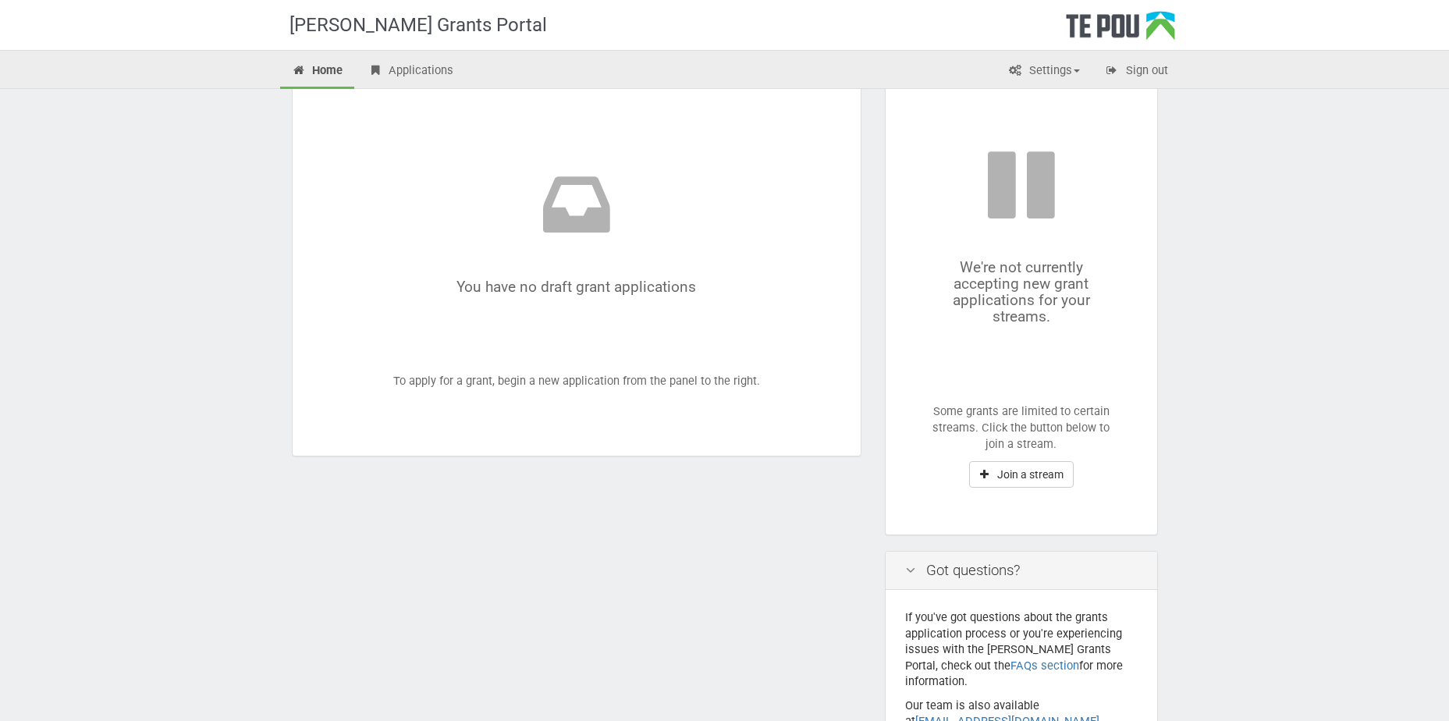
scroll to position [206, 0]
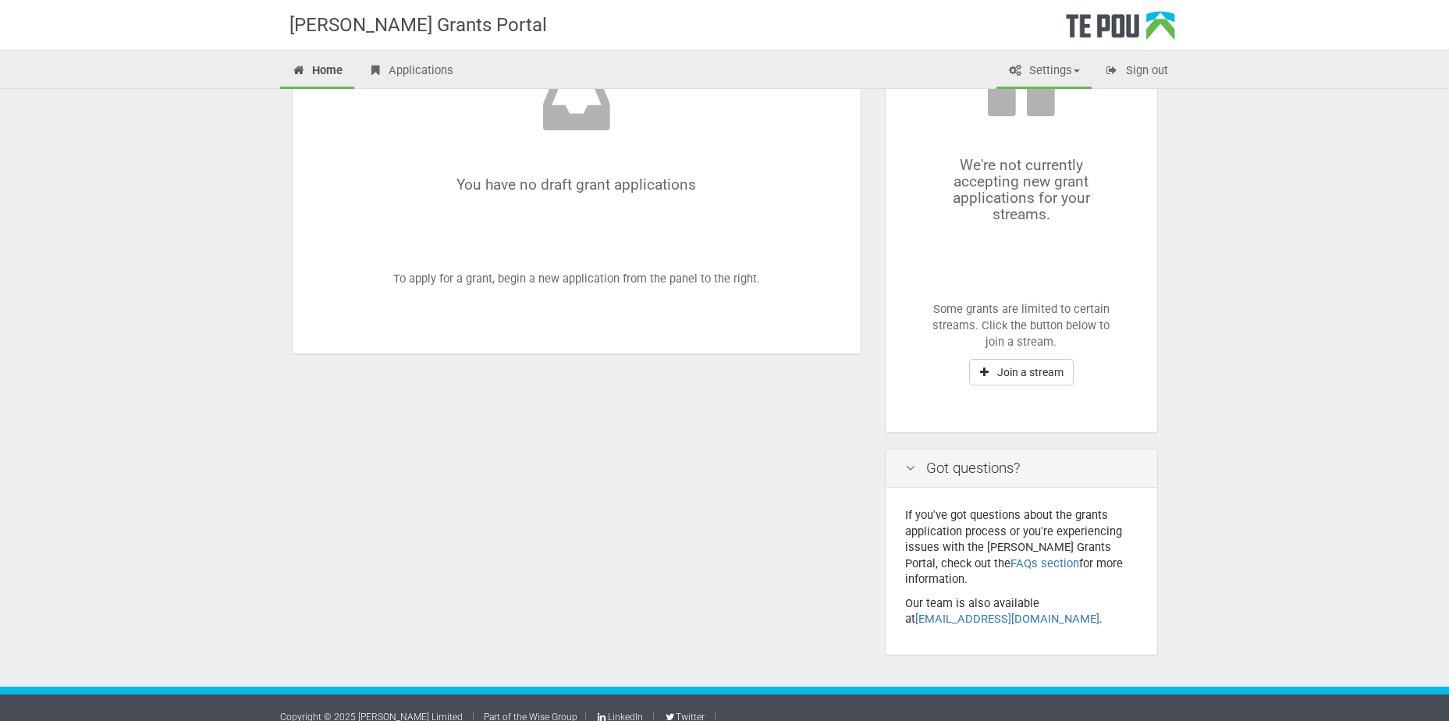
click at [1033, 59] on link "Settings" at bounding box center [1043, 72] width 95 height 34
click at [1038, 123] on link "My account" at bounding box center [1030, 126] width 123 height 23
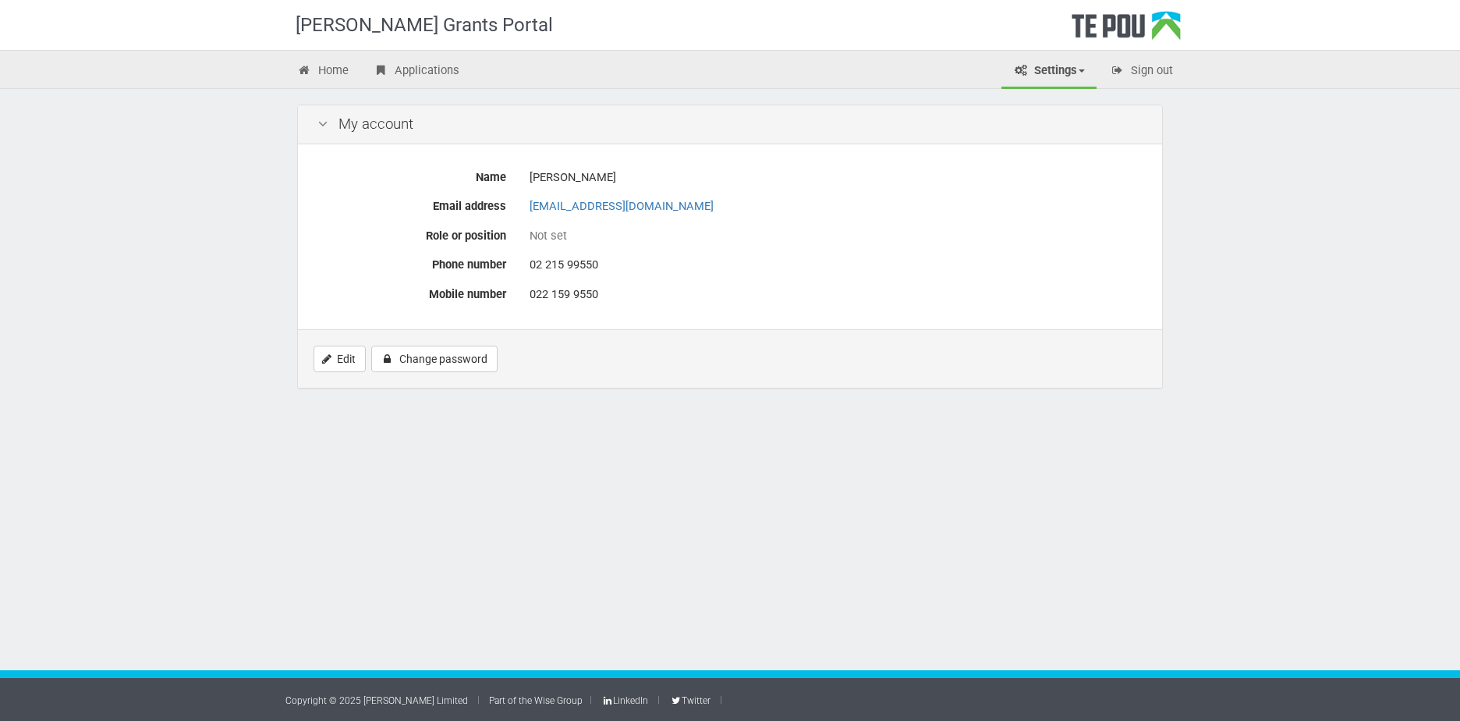
click at [1073, 72] on link "Settings" at bounding box center [1049, 72] width 95 height 34
click at [1050, 103] on link "Profile" at bounding box center [1035, 104] width 123 height 23
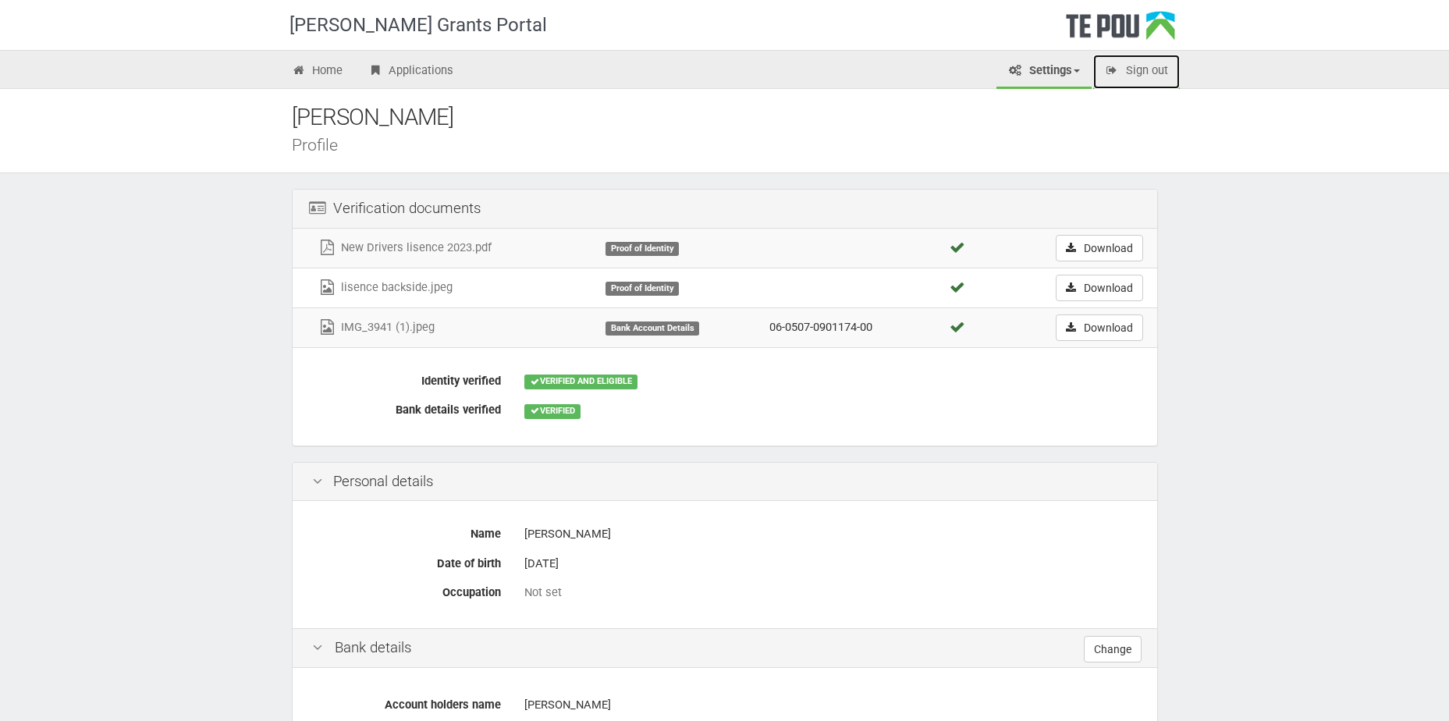
click at [1160, 74] on link "Sign out" at bounding box center [1136, 72] width 87 height 34
